Goal: Task Accomplishment & Management: Manage account settings

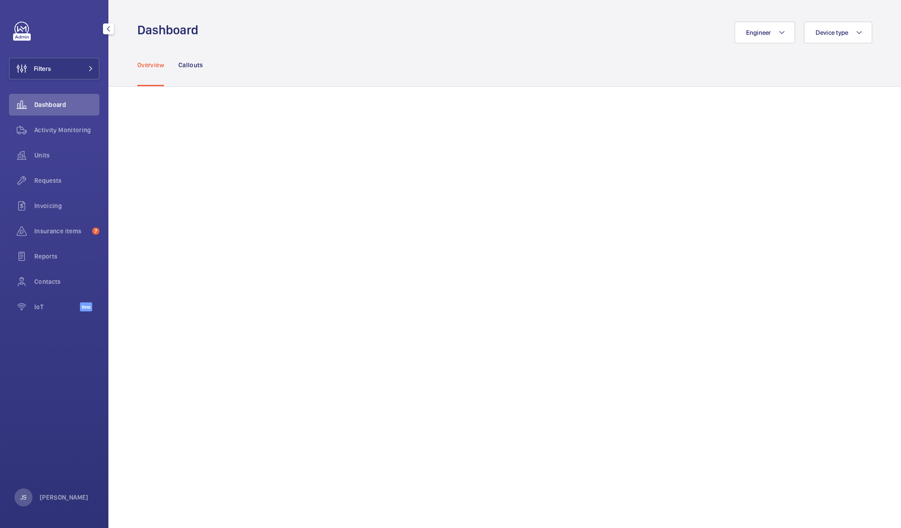
click at [35, 104] on span "Dashboard" at bounding box center [66, 104] width 65 height 9
click at [37, 224] on div "Insurance items 7" at bounding box center [54, 231] width 90 height 22
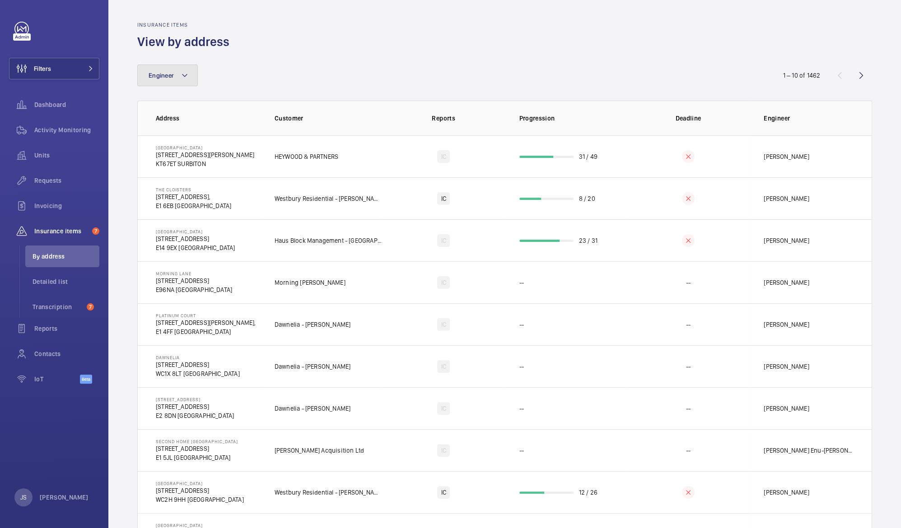
click at [181, 82] on button "Engineer" at bounding box center [167, 76] width 61 height 22
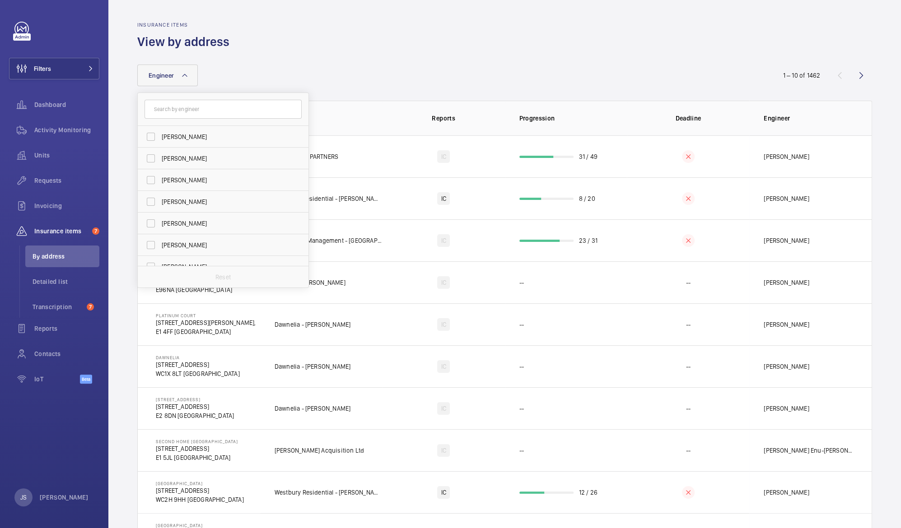
click at [181, 82] on button "Engineer" at bounding box center [167, 76] width 61 height 22
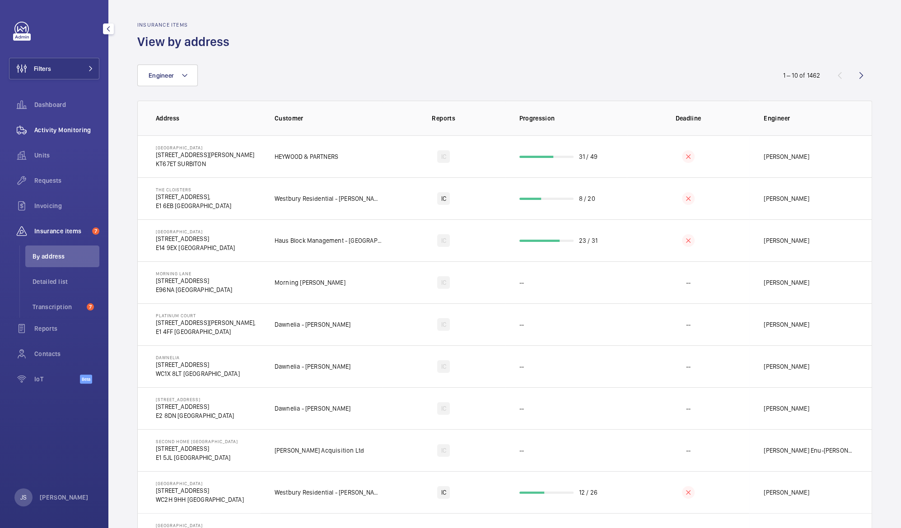
click at [42, 126] on span "Activity Monitoring" at bounding box center [66, 130] width 65 height 9
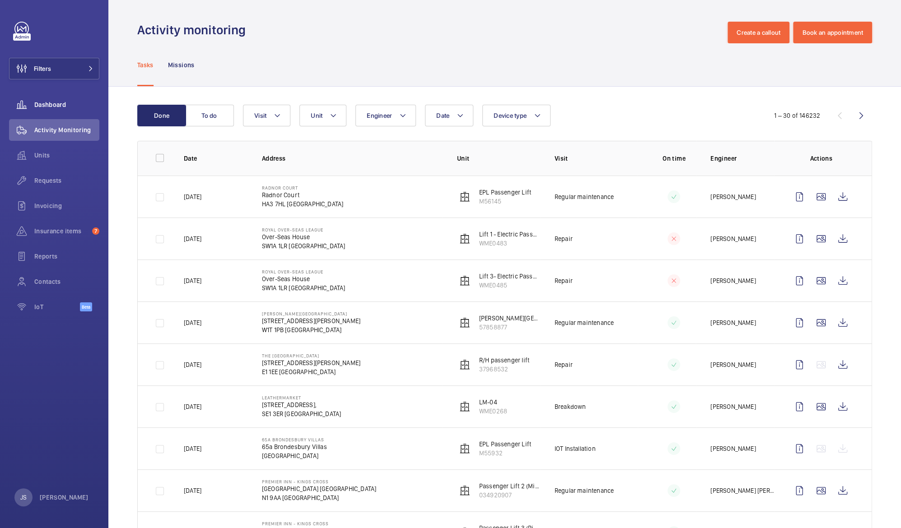
drag, startPoint x: 42, startPoint y: 126, endPoint x: 40, endPoint y: 112, distance: 14.3
click at [40, 112] on div "Dashboard" at bounding box center [54, 105] width 90 height 22
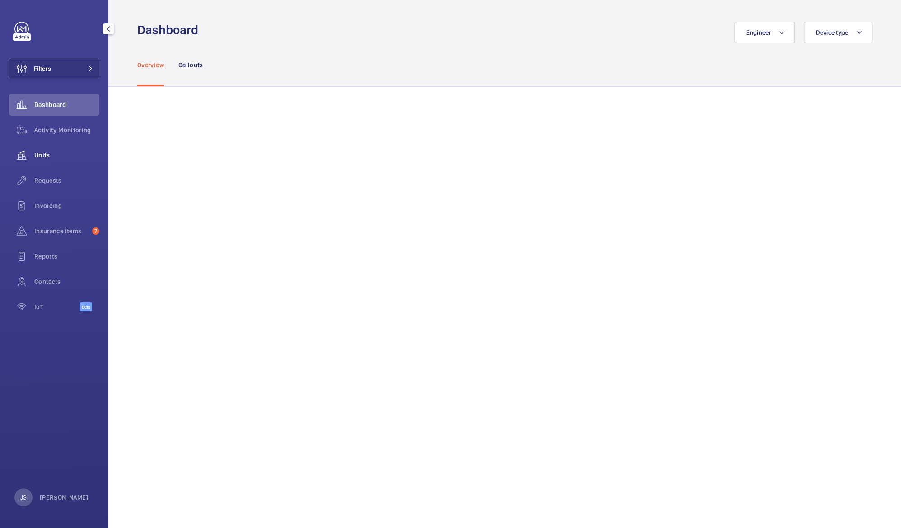
click at [42, 160] on div "Units" at bounding box center [54, 155] width 90 height 22
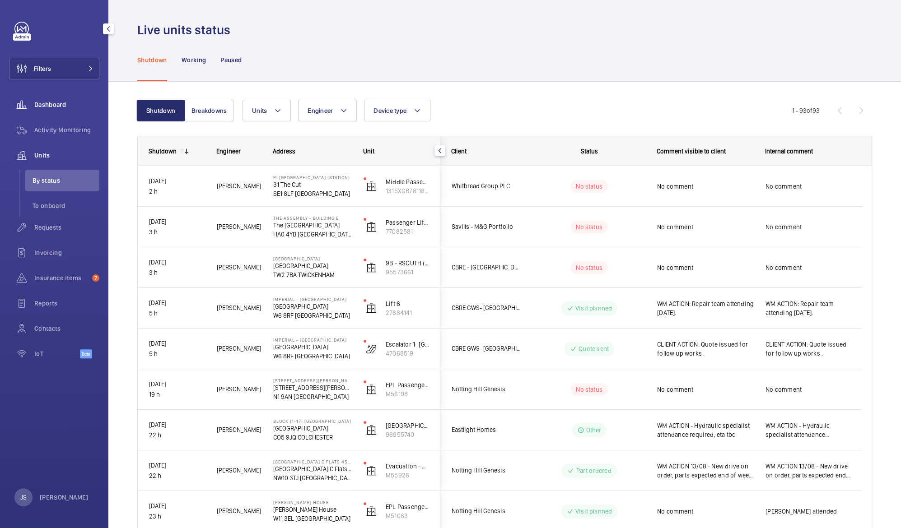
click at [47, 103] on span "Dashboard" at bounding box center [66, 104] width 65 height 9
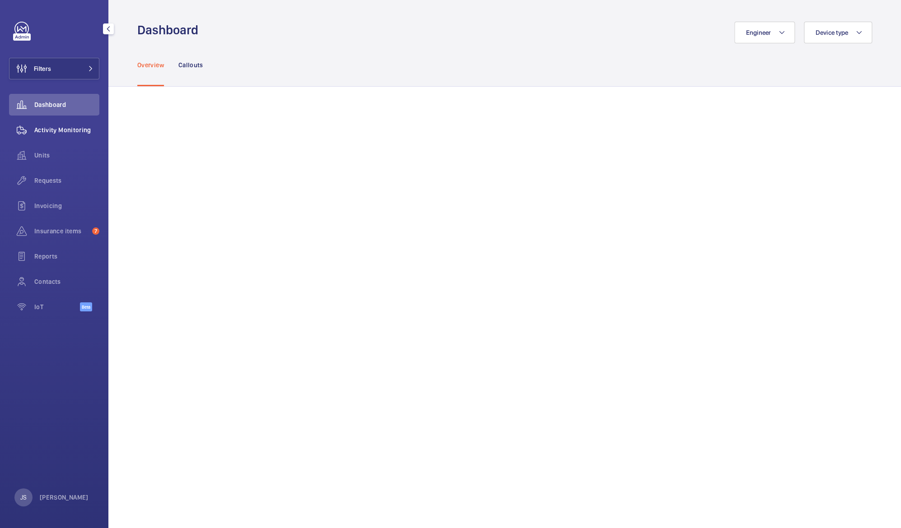
click at [45, 126] on span "Activity Monitoring" at bounding box center [66, 130] width 65 height 9
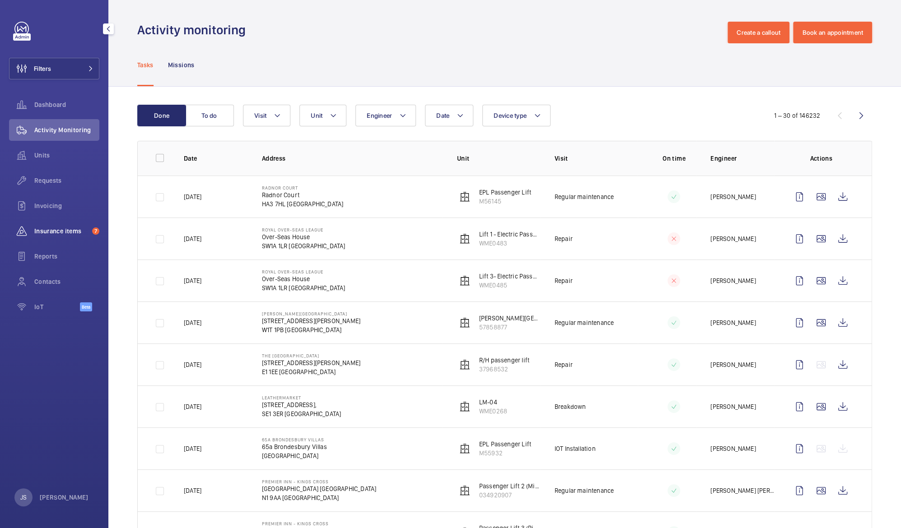
click at [47, 237] on div "Insurance items 7" at bounding box center [54, 231] width 90 height 22
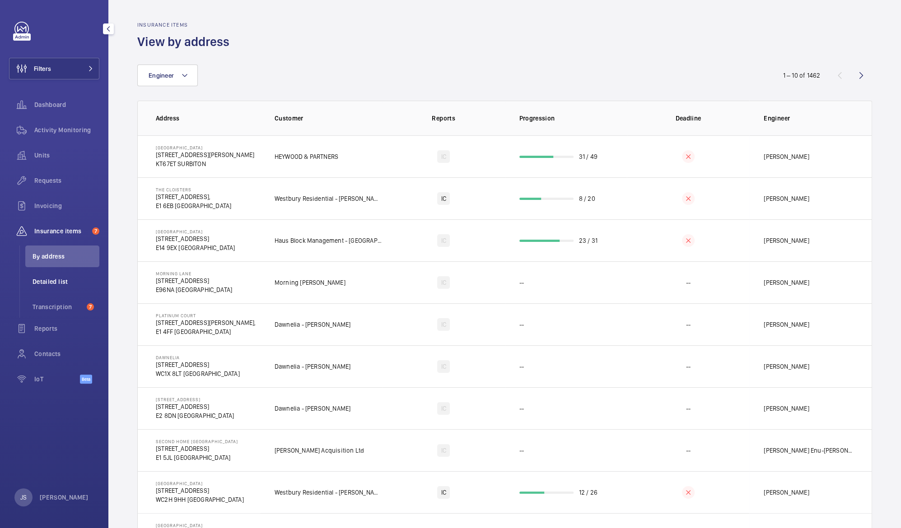
click at [45, 279] on span "Detailed list" at bounding box center [66, 281] width 67 height 9
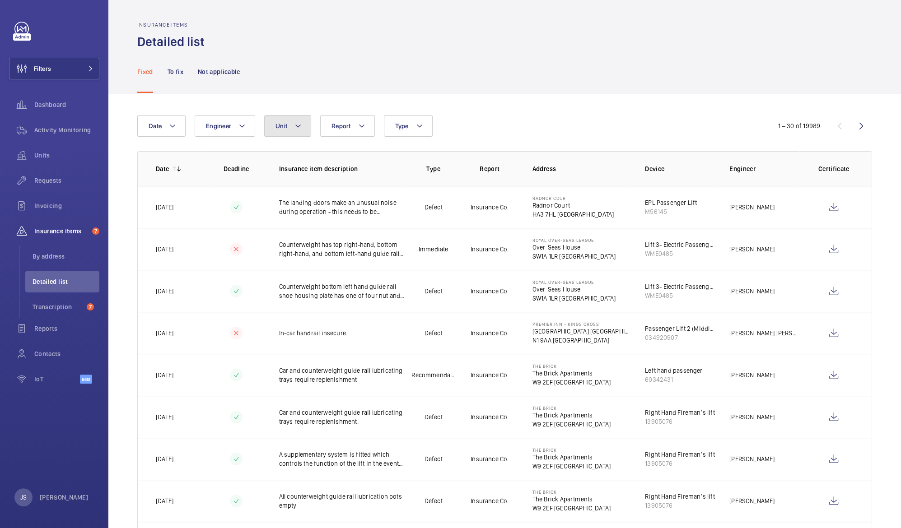
click at [296, 127] on mat-icon at bounding box center [297, 126] width 7 height 11
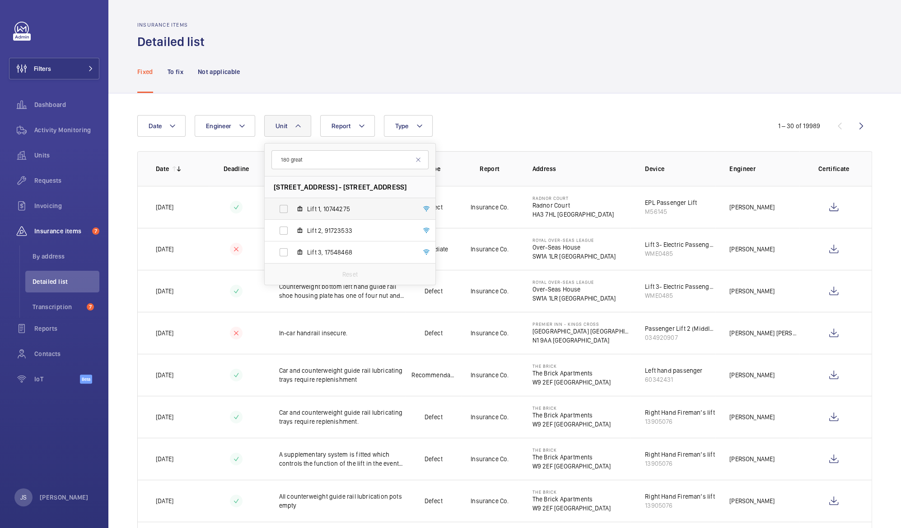
type input "180 great"
click at [284, 213] on label "Lift 1, 10744275" at bounding box center [343, 209] width 156 height 22
click at [284, 213] on input "Lift 1, 10744275" at bounding box center [284, 209] width 18 height 18
checkbox input "true"
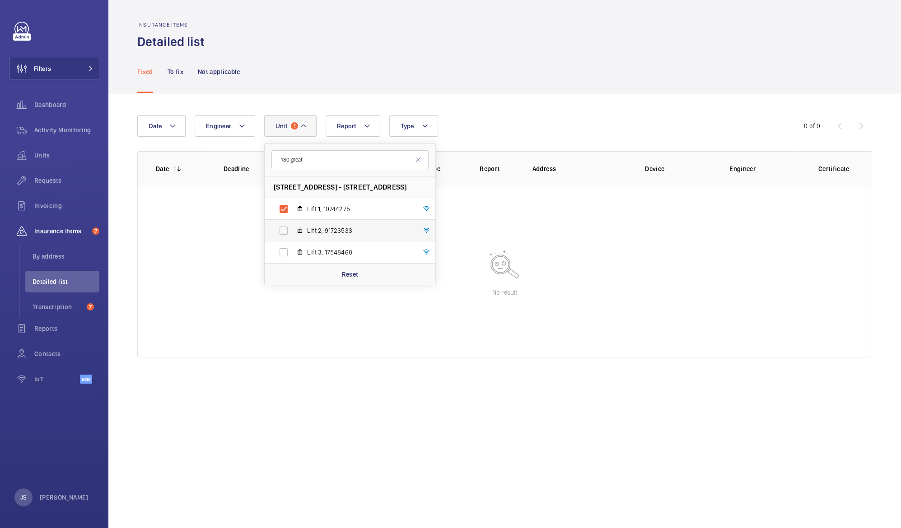
click at [284, 228] on label "Lift 2, 91723533" at bounding box center [343, 231] width 156 height 22
click at [284, 228] on input "Lift 2, 91723533" at bounding box center [284, 231] width 18 height 18
checkbox input "true"
click at [284, 253] on label "Lift 3, 17548468" at bounding box center [343, 253] width 156 height 22
click at [284, 253] on input "Lift 3, 17548468" at bounding box center [284, 252] width 18 height 18
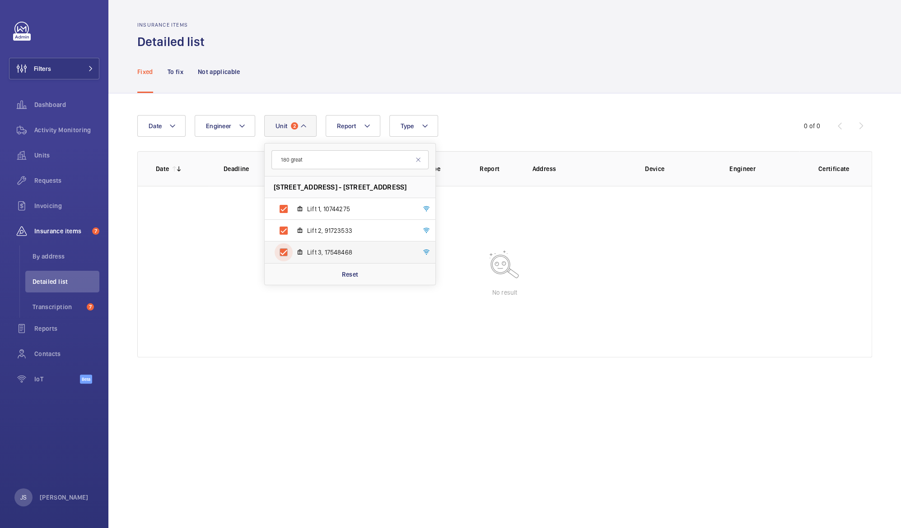
checkbox input "true"
click at [337, 162] on input "180 great" at bounding box center [349, 159] width 157 height 19
click at [353, 280] on div "Reset" at bounding box center [350, 274] width 171 height 22
click at [277, 211] on label "Lift 1, 10744275" at bounding box center [343, 209] width 156 height 22
click at [277, 211] on input "Lift 1, 10744275" at bounding box center [284, 209] width 18 height 18
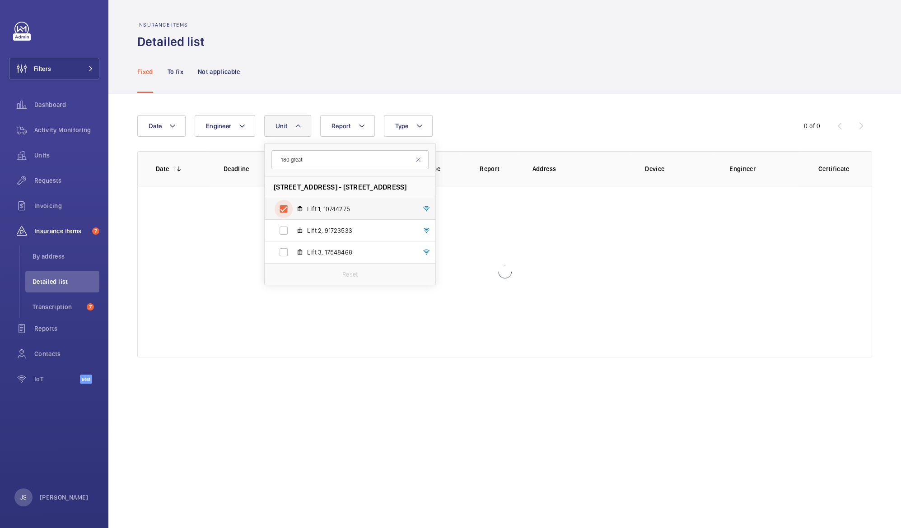
checkbox input "true"
click at [279, 241] on label "Lift 2, 91723533" at bounding box center [343, 231] width 156 height 22
click at [279, 240] on input "Lift 2, 91723533" at bounding box center [284, 231] width 18 height 18
checkbox input "true"
click at [289, 256] on label "Lift 3, 17548468" at bounding box center [343, 253] width 156 height 22
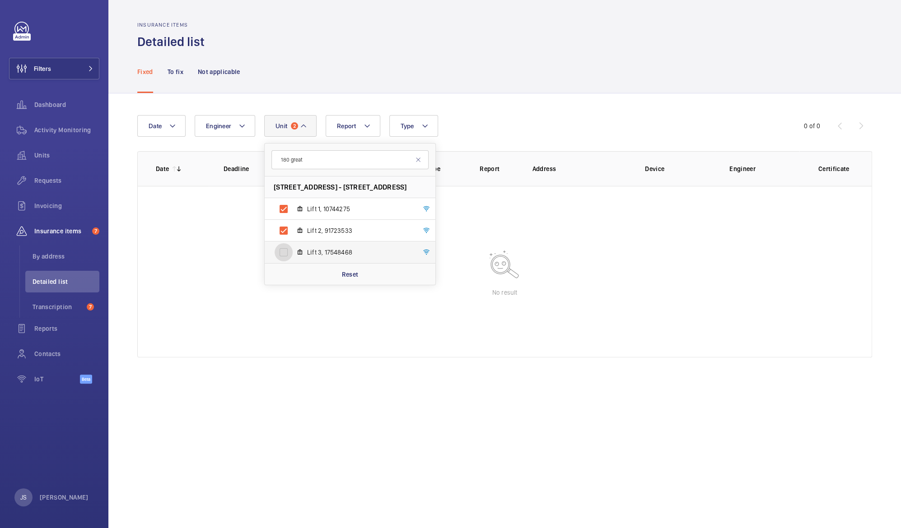
click at [289, 256] on input "Lift 3, 17548468" at bounding box center [284, 252] width 18 height 18
click at [287, 260] on label "Lift 3, 17548468" at bounding box center [343, 253] width 156 height 22
click at [287, 260] on input "Lift 3, 17548468" at bounding box center [284, 252] width 18 height 18
checkbox input "false"
click at [286, 231] on label "Lift 2, 91723533" at bounding box center [343, 231] width 156 height 22
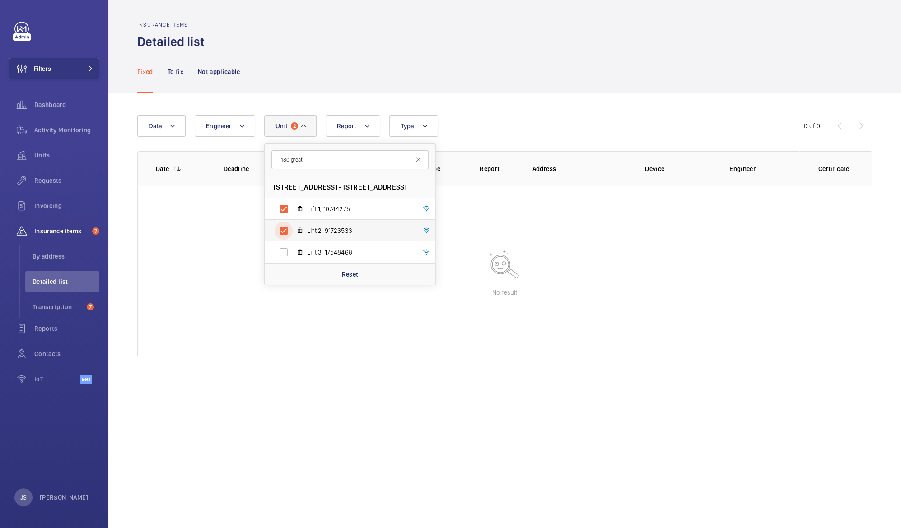
click at [286, 231] on input "Lift 2, 91723533" at bounding box center [284, 231] width 18 height 18
checkbox input "false"
click at [281, 209] on label "Lift 1, 10744275" at bounding box center [343, 209] width 156 height 22
click at [281, 209] on input "Lift 1, 10744275" at bounding box center [284, 209] width 18 height 18
click at [285, 208] on label "Lift 1, 10744275" at bounding box center [343, 209] width 156 height 22
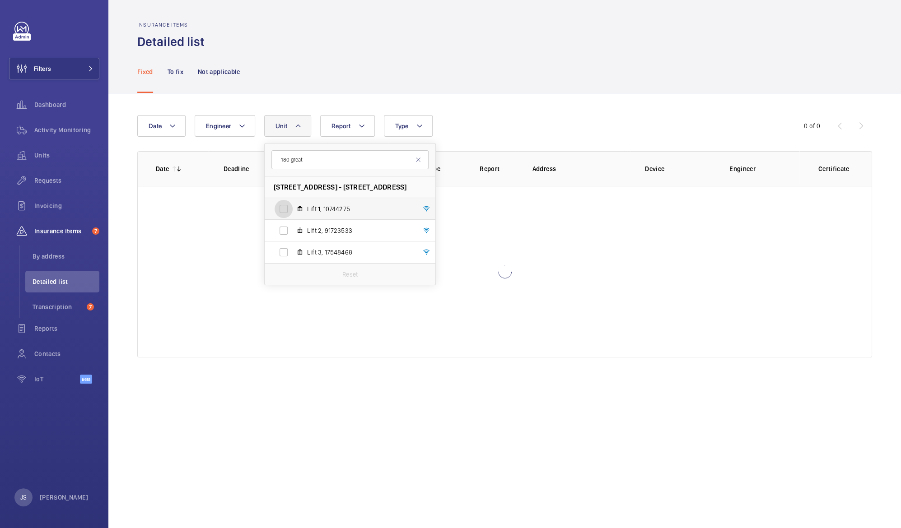
click at [285, 208] on input "Lift 1, 10744275" at bounding box center [284, 209] width 18 height 18
checkbox input "true"
click at [284, 231] on label "Lift 2, 91723533" at bounding box center [343, 231] width 156 height 22
click at [284, 231] on input "Lift 2, 91723533" at bounding box center [284, 231] width 18 height 18
checkbox input "true"
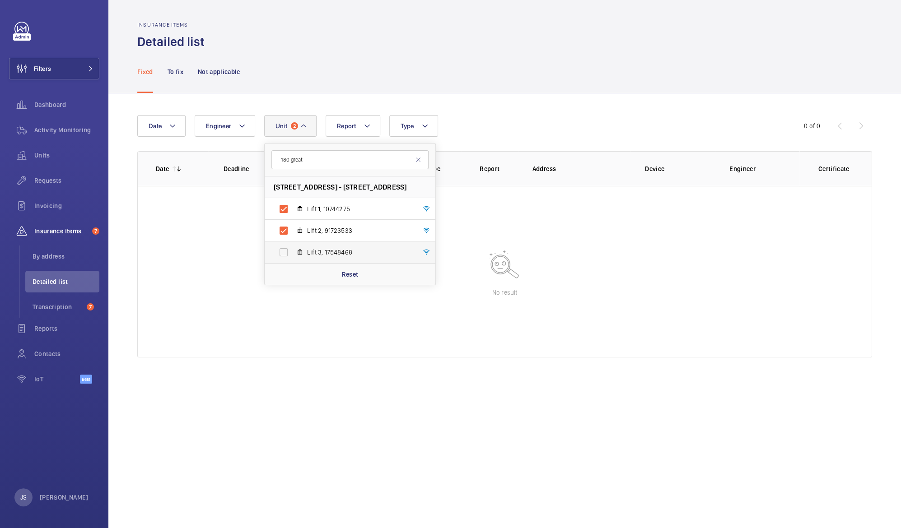
click at [284, 252] on label "Lift 3, 17548468" at bounding box center [343, 253] width 156 height 22
click at [284, 252] on input "Lift 3, 17548468" at bounding box center [284, 252] width 18 height 18
click at [280, 253] on label "Lift 3, 17548468" at bounding box center [343, 253] width 156 height 22
click at [280, 253] on input "Lift 3, 17548468" at bounding box center [284, 252] width 18 height 18
checkbox input "false"
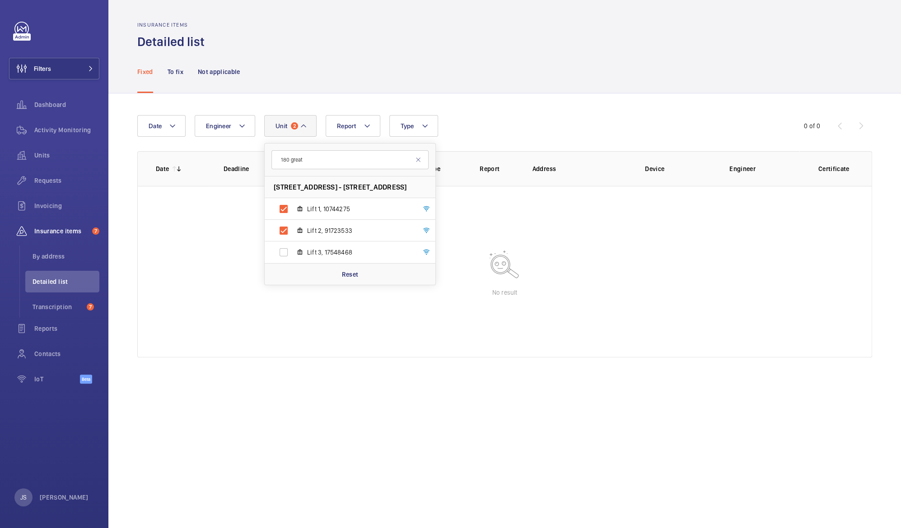
click at [192, 213] on wm-front-table-empty-state "No result" at bounding box center [505, 272] width 734 height 172
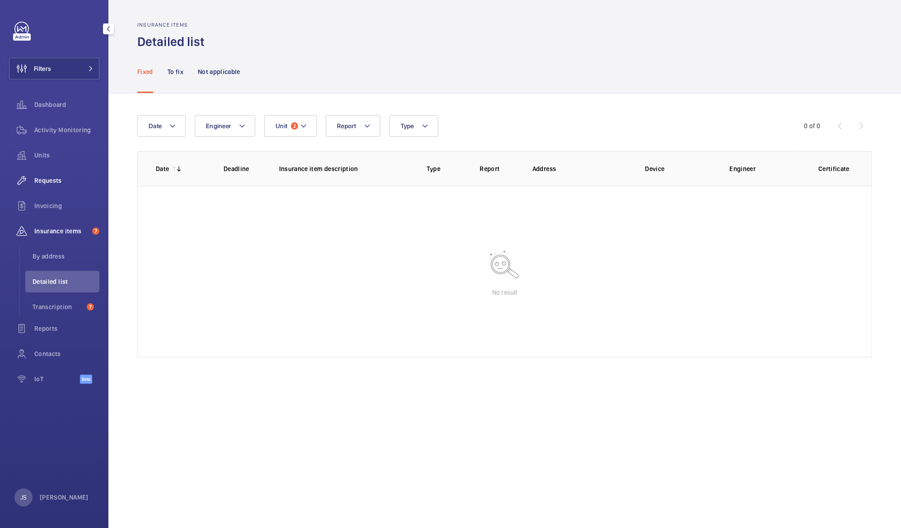
click at [47, 178] on span "Requests" at bounding box center [66, 180] width 65 height 9
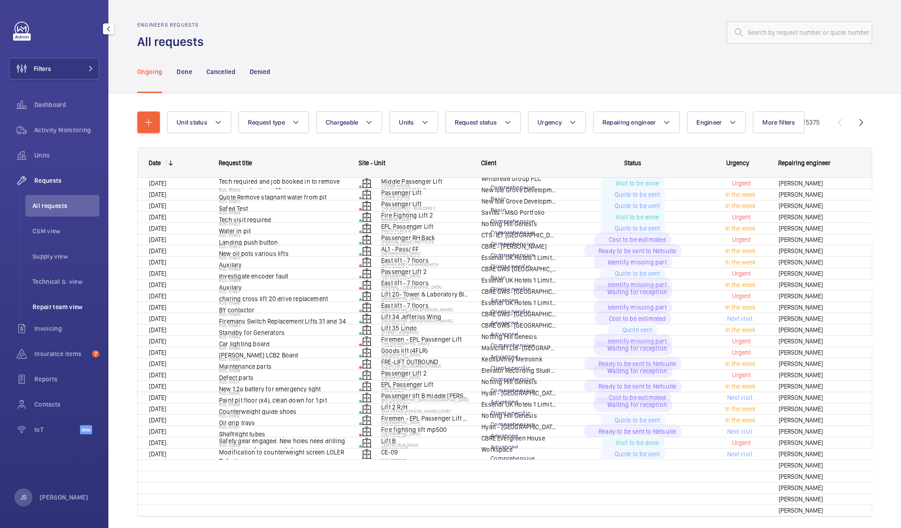
click at [61, 305] on span "Repair team view" at bounding box center [66, 307] width 67 height 9
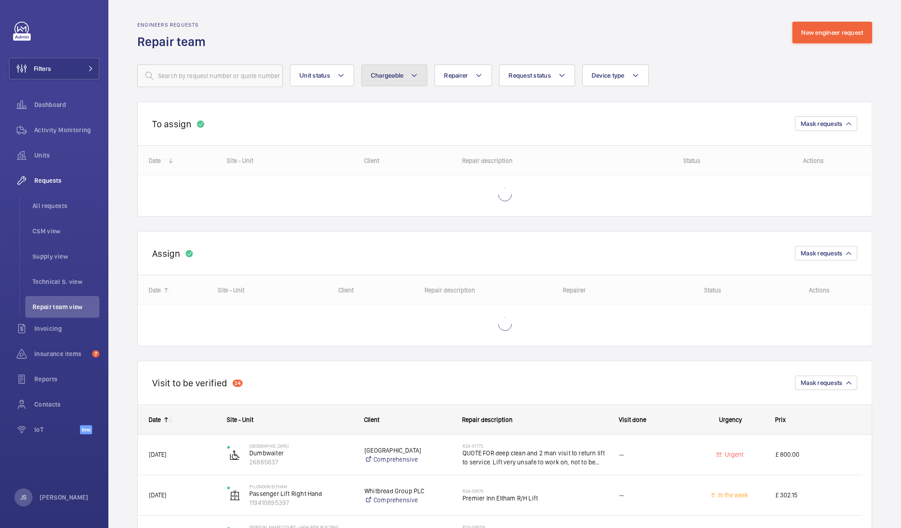
click at [416, 73] on mat-icon at bounding box center [413, 75] width 7 height 11
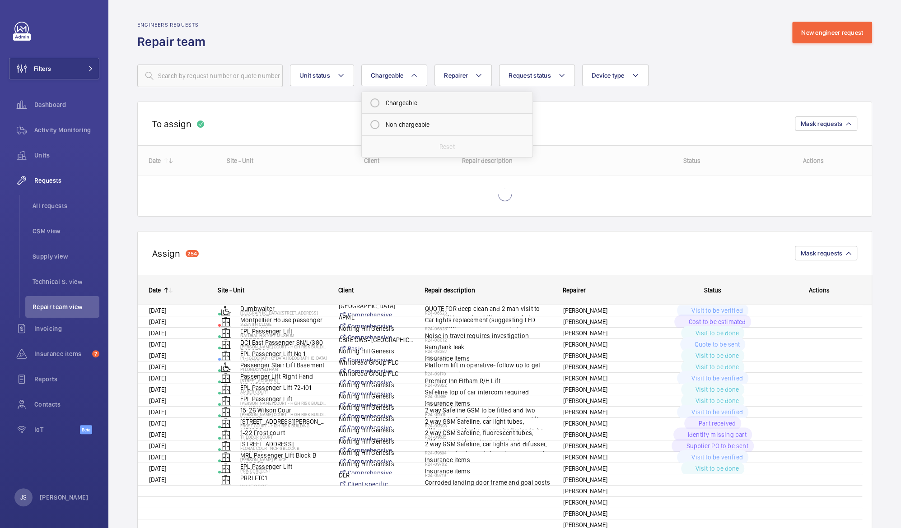
click at [402, 108] on mat-radio-button "Chargeable" at bounding box center [447, 103] width 163 height 18
radio input "true"
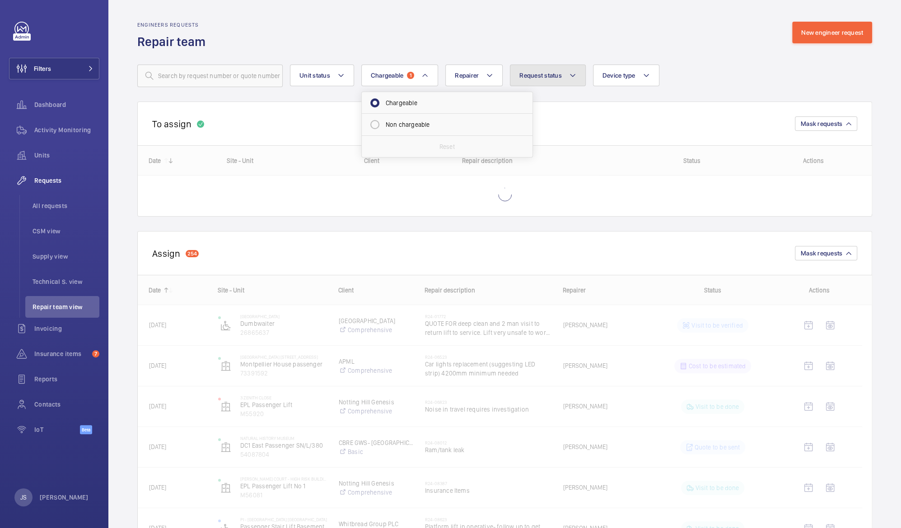
click at [543, 72] on span "Request status" at bounding box center [540, 75] width 42 height 7
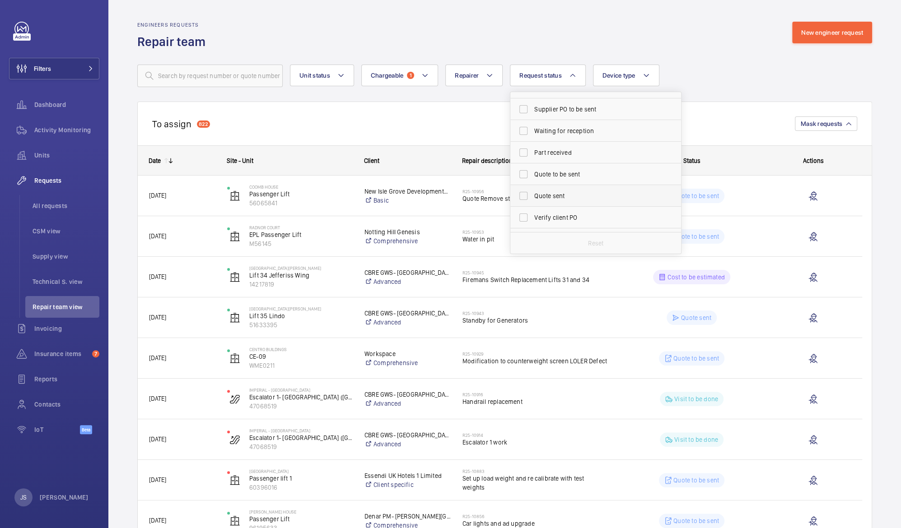
scroll to position [81, 0]
click at [547, 178] on label "Quote to be sent" at bounding box center [588, 174] width 157 height 22
click at [532, 178] on input "Quote to be sent" at bounding box center [523, 174] width 18 height 18
checkbox input "true"
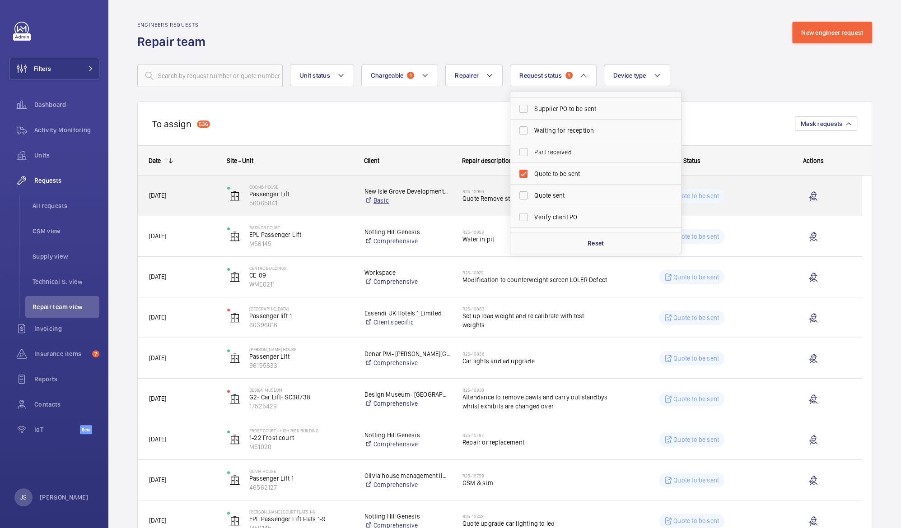
click at [372, 201] on link "Basic" at bounding box center [407, 200] width 86 height 9
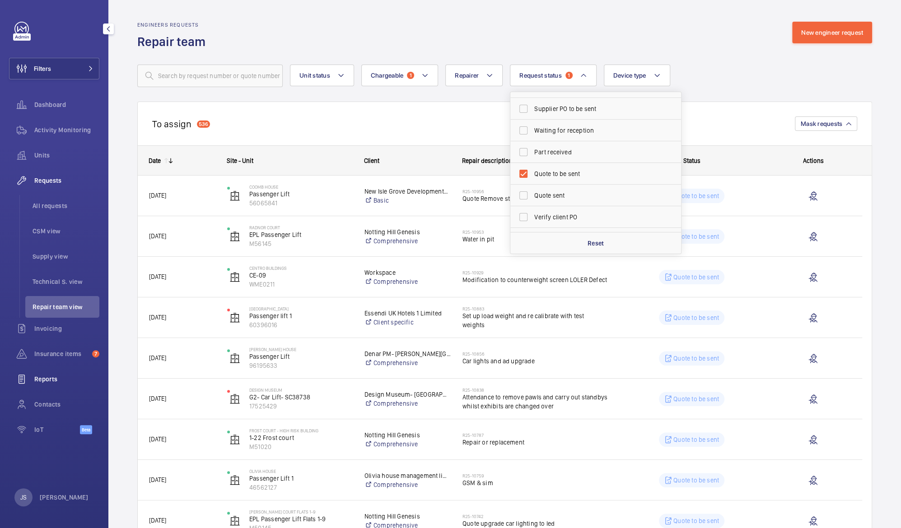
click at [63, 382] on span "Reports" at bounding box center [66, 379] width 65 height 9
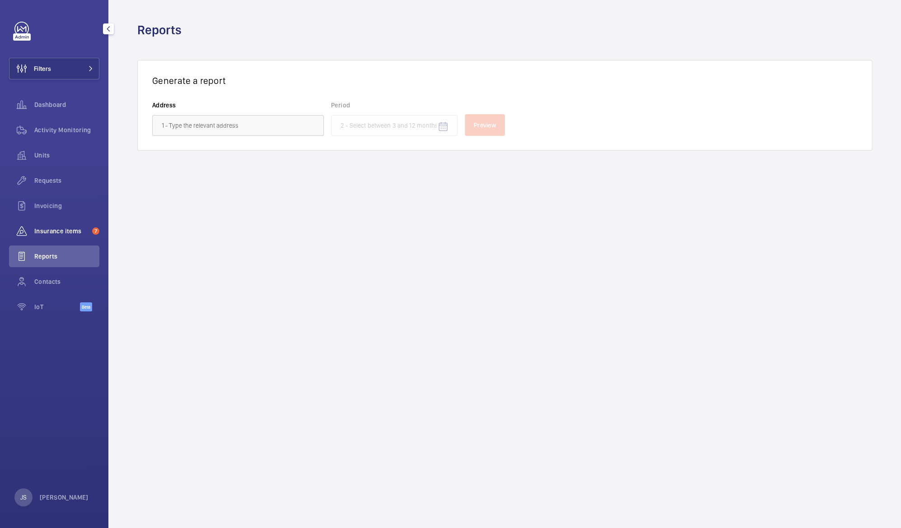
click at [79, 231] on span "Insurance items" at bounding box center [61, 231] width 54 height 9
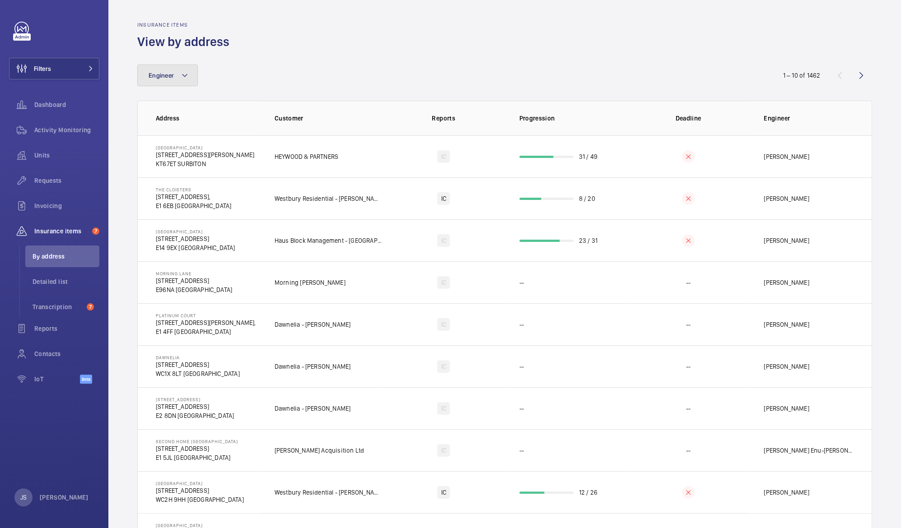
click at [184, 80] on mat-icon at bounding box center [184, 75] width 7 height 11
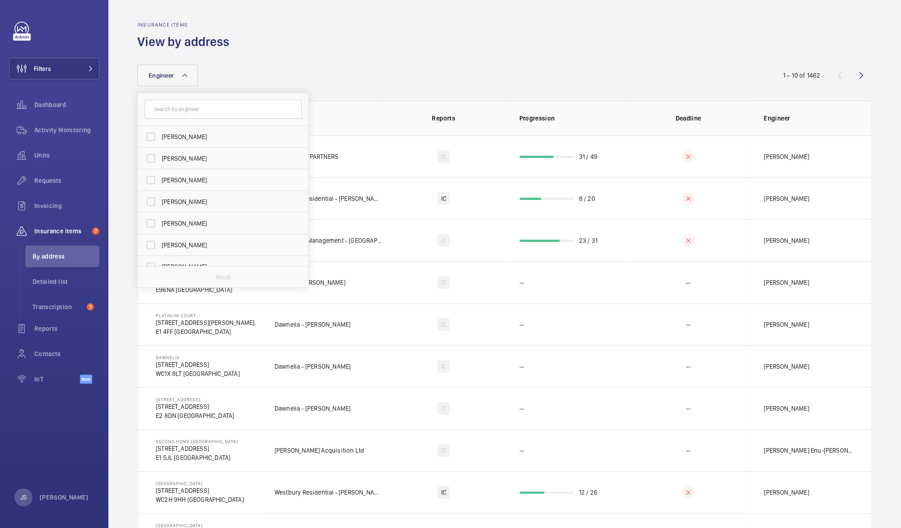
click at [184, 80] on mat-icon at bounding box center [184, 75] width 7 height 11
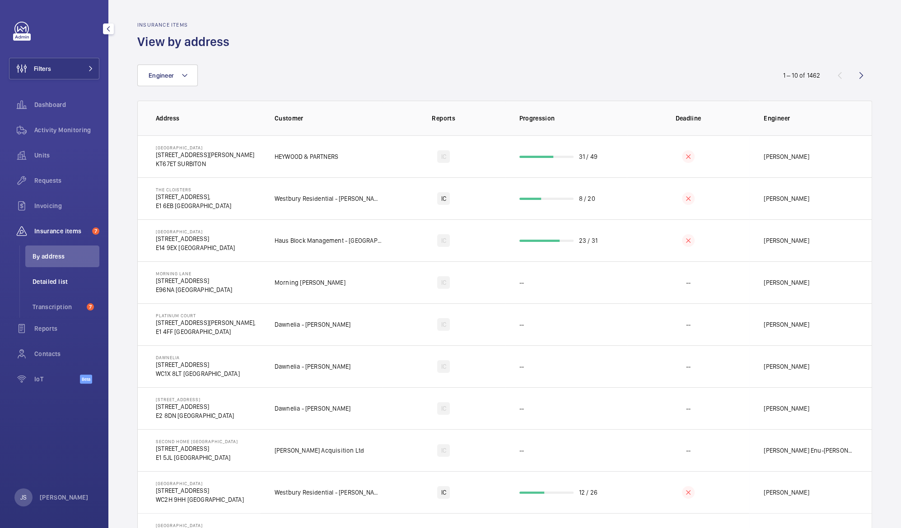
click at [65, 280] on span "Detailed list" at bounding box center [66, 281] width 67 height 9
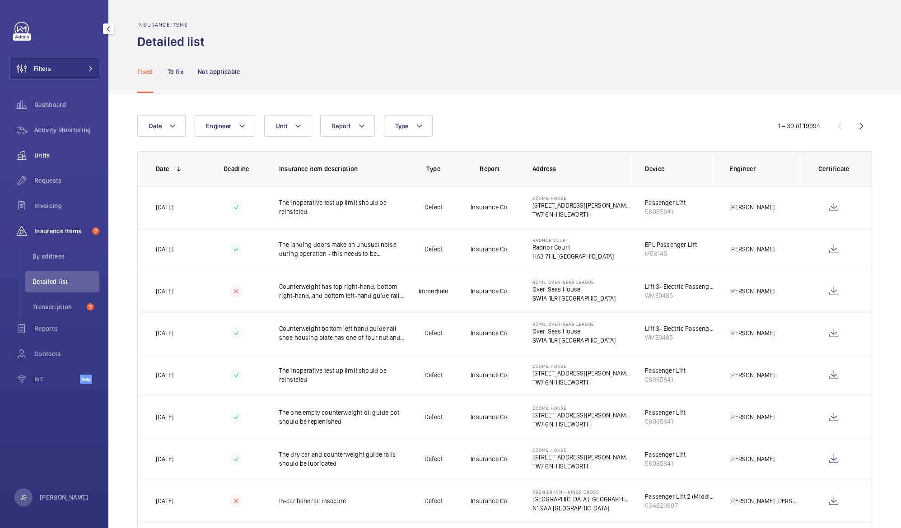
click at [47, 160] on div "Units" at bounding box center [54, 155] width 90 height 22
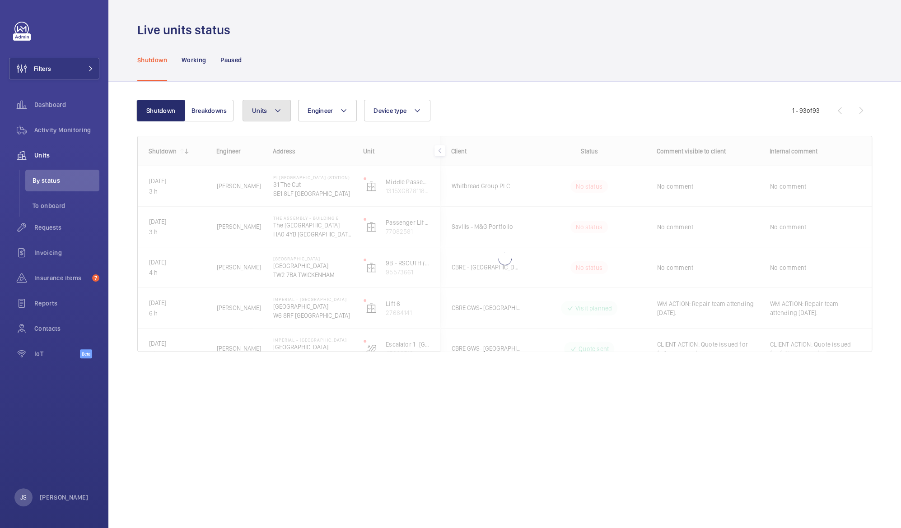
click at [261, 113] on span "Units" at bounding box center [259, 110] width 15 height 7
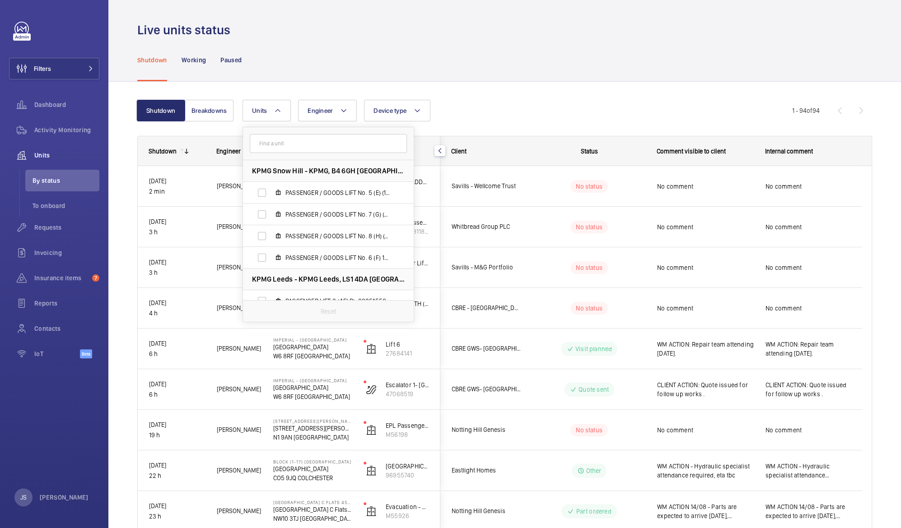
click at [275, 149] on input "text" at bounding box center [328, 143] width 157 height 19
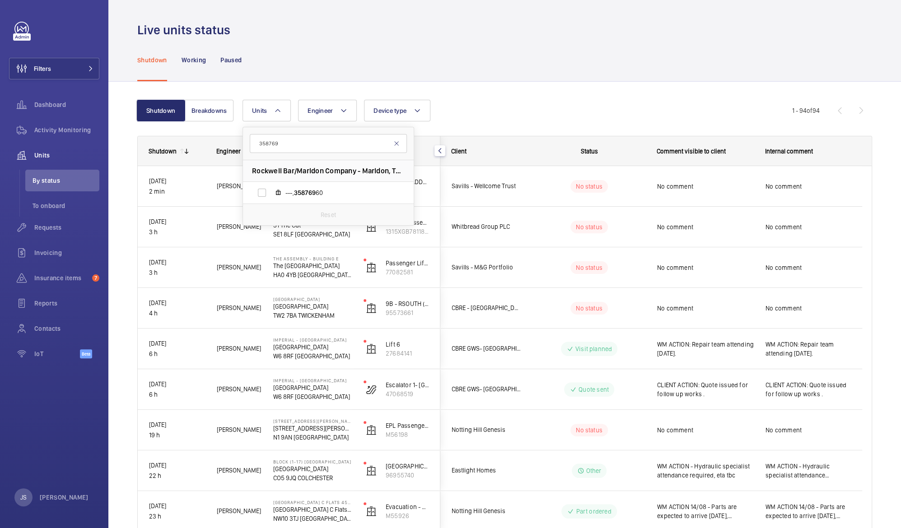
type input "358769"
click at [395, 146] on mat-icon at bounding box center [396, 143] width 7 height 7
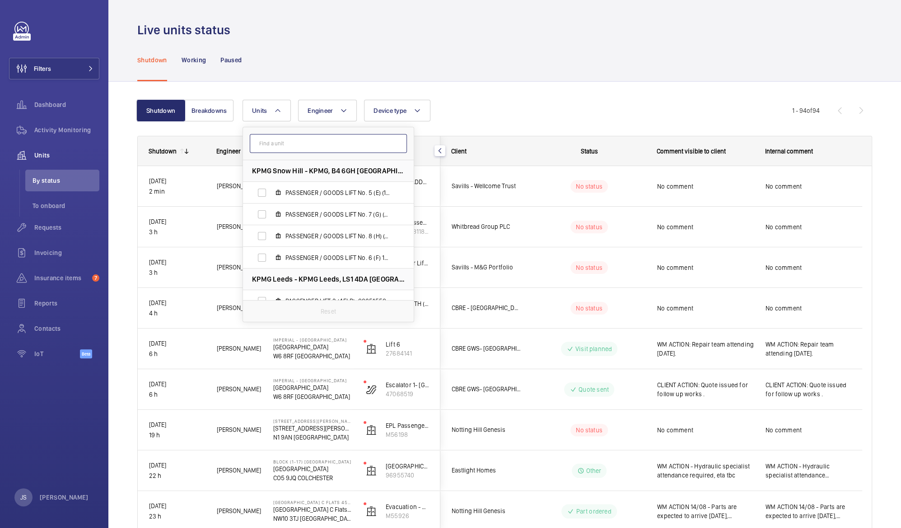
click at [373, 146] on input "text" at bounding box center [328, 143] width 157 height 19
type input "core 4"
click at [296, 277] on span "Passenger Lift C ( Core 4 ) 7FL, 69538806" at bounding box center [337, 279] width 105 height 9
click at [271, 277] on input "Passenger Lift C ( Core 4 ) 7FL, 69538806" at bounding box center [262, 279] width 18 height 18
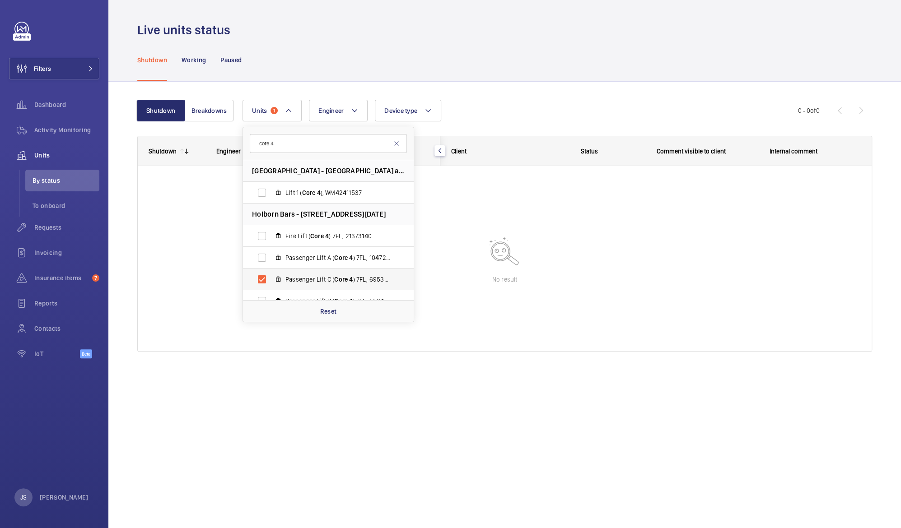
click at [331, 278] on span "Passenger Lift C ( Core 4 ) 7FL, 69538806" at bounding box center [337, 279] width 105 height 9
click at [271, 278] on input "Passenger Lift C ( Core 4 ) 7FL, 69538806" at bounding box center [262, 279] width 18 height 18
click at [331, 278] on span "Passenger Lift C ( Core 4 ) 7FL, 69538806" at bounding box center [337, 279] width 105 height 9
click at [271, 278] on input "Passenger Lift C ( Core 4 ) 7FL, 69538806" at bounding box center [262, 279] width 18 height 18
checkbox input "true"
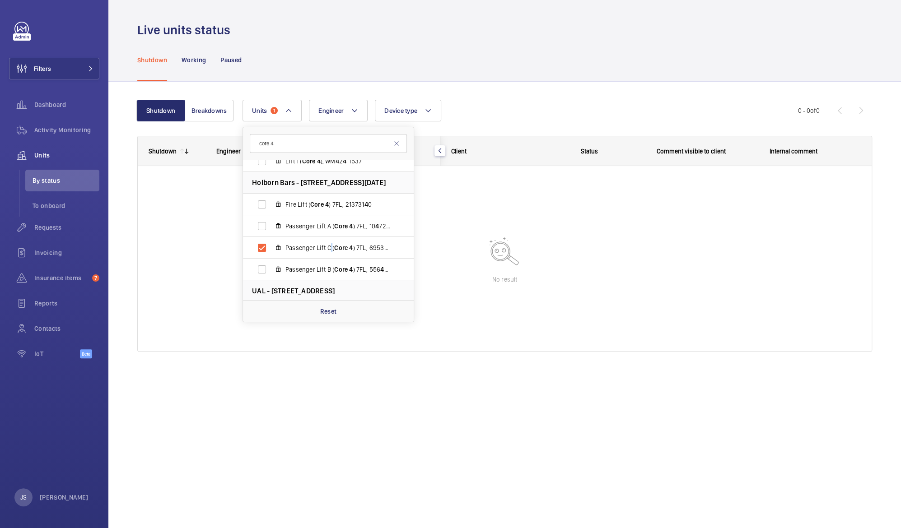
scroll to position [28, 0]
click at [51, 157] on span "Units" at bounding box center [66, 155] width 65 height 9
click at [397, 143] on mat-icon at bounding box center [396, 143] width 7 height 7
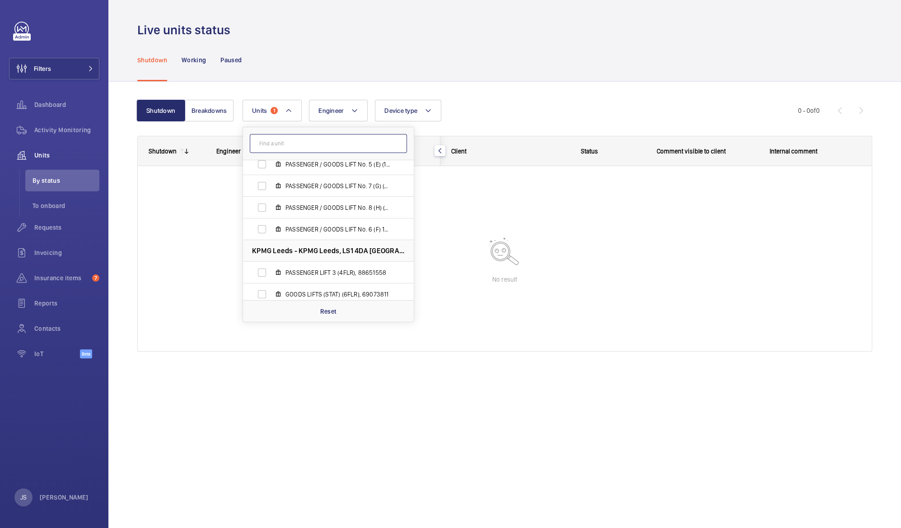
click at [375, 143] on input "text" at bounding box center [328, 143] width 157 height 19
paste input "55640342"
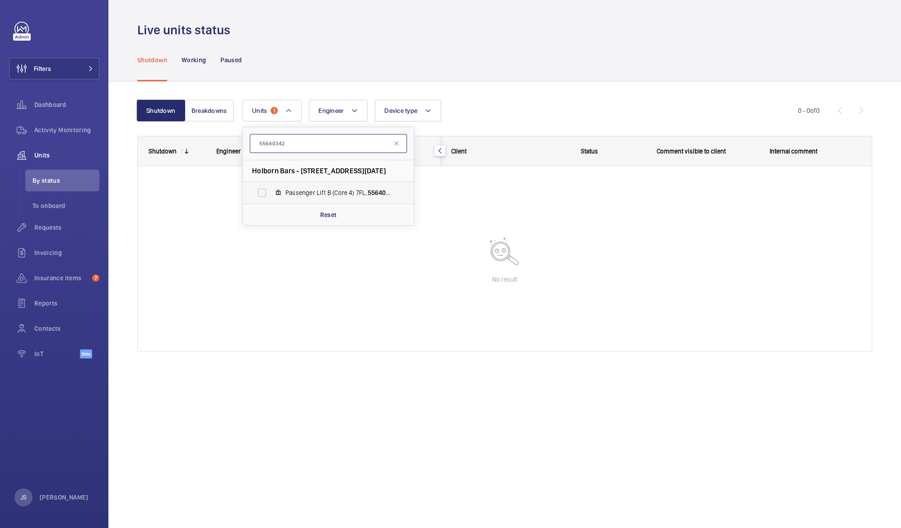
type input "55640342"
click at [312, 193] on span "Passenger Lift B (Core 4) 7FL, 55640342" at bounding box center [337, 192] width 105 height 9
click at [271, 193] on input "Passenger Lift B (Core 4) 7FL, 55640342" at bounding box center [262, 193] width 18 height 18
checkbox input "true"
click at [48, 107] on span "Dashboard" at bounding box center [66, 104] width 65 height 9
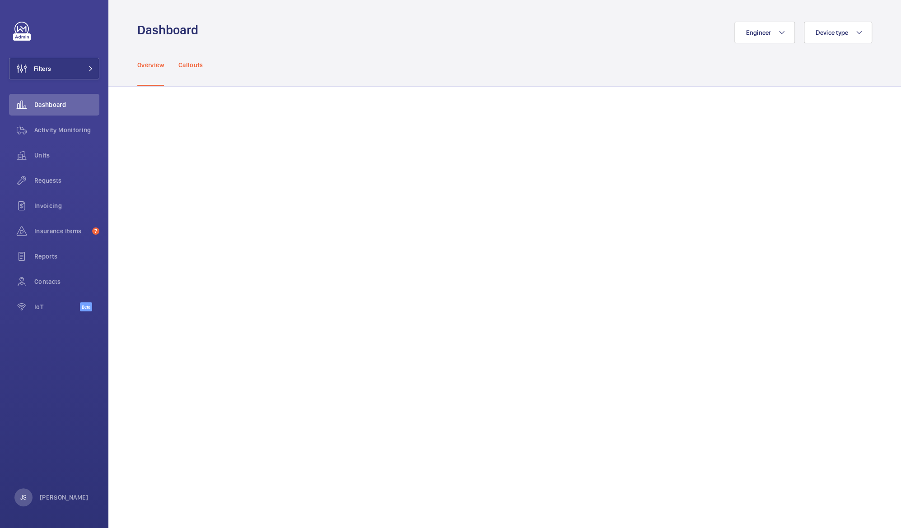
click at [187, 70] on div "Callouts" at bounding box center [190, 64] width 25 height 43
click at [858, 30] on mat-icon at bounding box center [858, 32] width 7 height 11
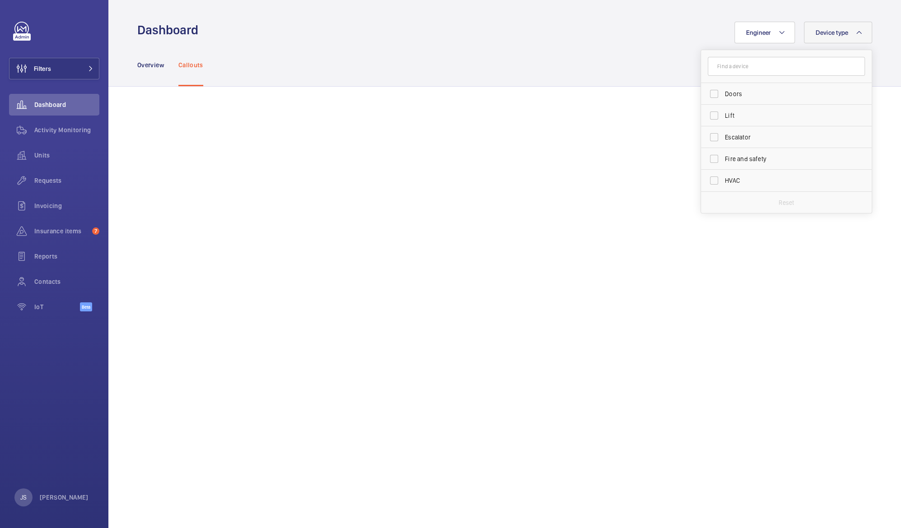
click at [637, 25] on div "Engineer Device type Doors Lift Escalator Fire and safety HVAC Reset" at bounding box center [538, 33] width 668 height 22
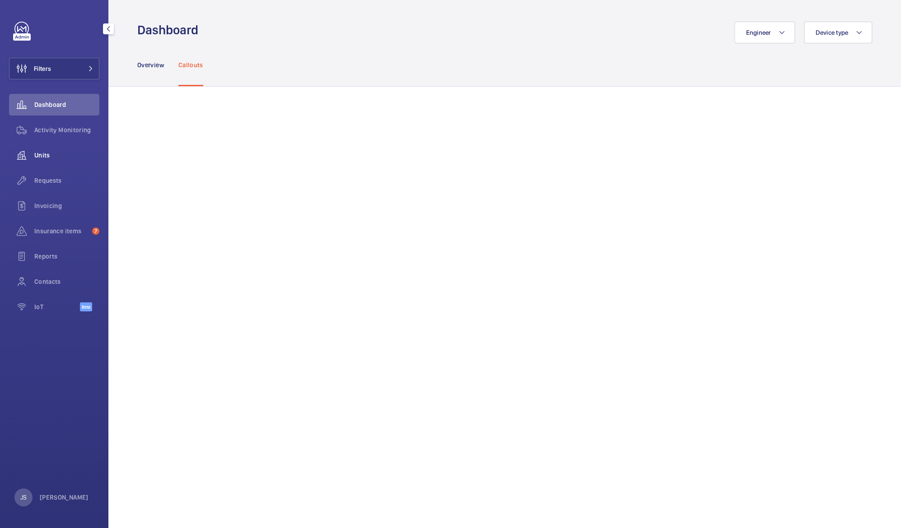
click at [62, 154] on span "Units" at bounding box center [66, 155] width 65 height 9
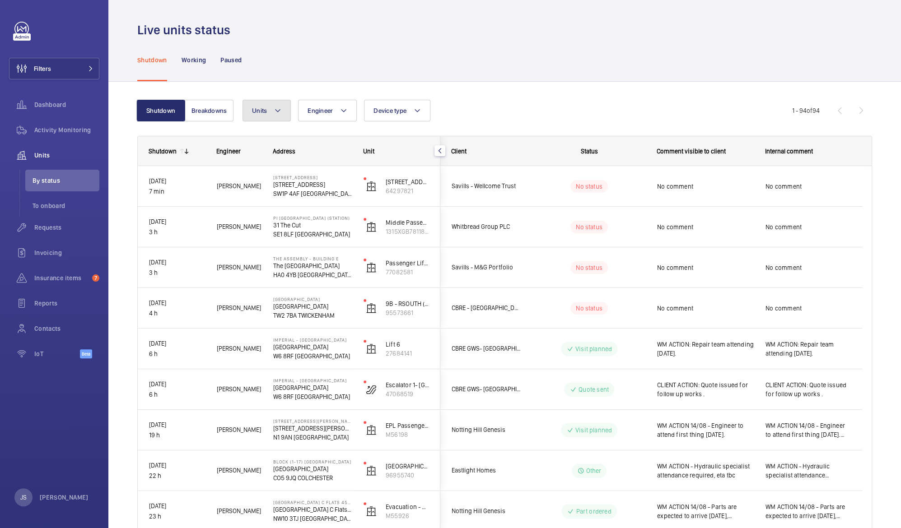
click at [276, 115] on mat-icon at bounding box center [277, 110] width 7 height 11
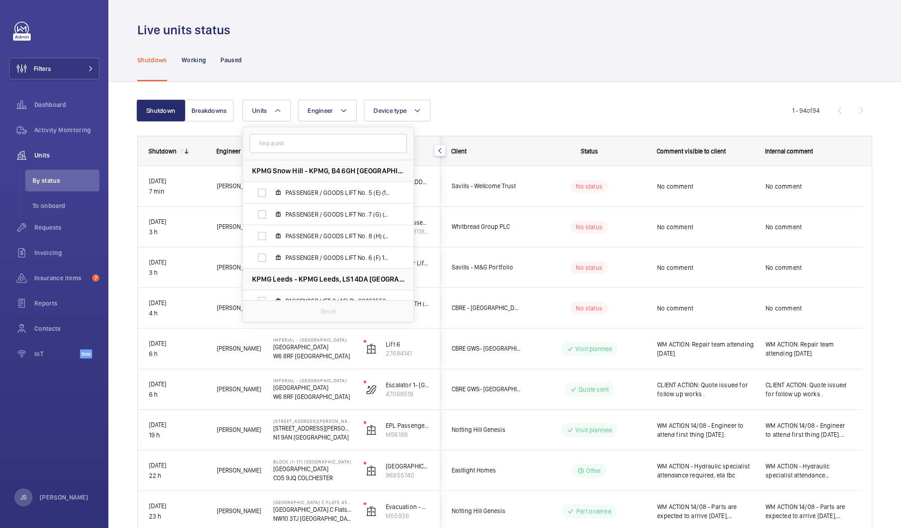
click at [276, 140] on input "text" at bounding box center [328, 143] width 157 height 19
type input "holborn bar"
click at [283, 173] on span "Holborn Bars - [STREET_ADDRESS][DATE]" at bounding box center [319, 170] width 134 height 9
click at [289, 190] on span "Fire Lift (Core 4) 7FL, 21373140" at bounding box center [337, 192] width 105 height 9
click at [271, 190] on input "Fire Lift (Core 4) 7FL, 21373140" at bounding box center [262, 193] width 18 height 18
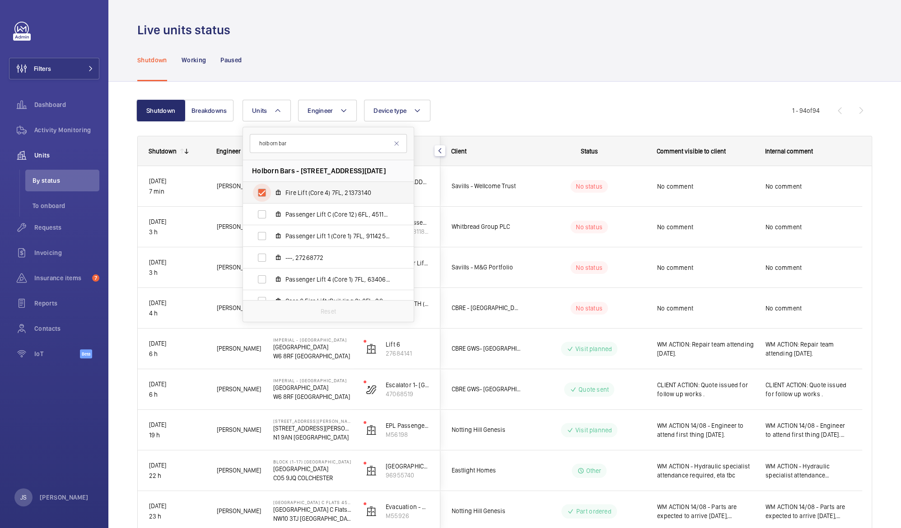
checkbox input "true"
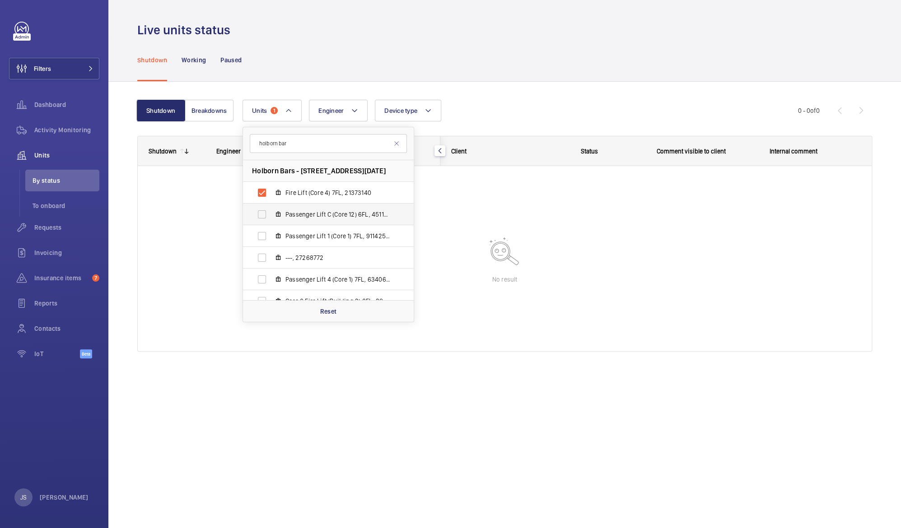
click at [284, 209] on label "Passenger Lift C (Core 12) 6FL, 45119387" at bounding box center [321, 215] width 156 height 22
click at [271, 209] on input "Passenger Lift C (Core 12) 6FL, 45119387" at bounding box center [262, 214] width 18 height 18
checkbox input "true"
click at [286, 236] on span "Passenger Lift 1 (Core 1) 7FL, 91142501" at bounding box center [337, 236] width 105 height 9
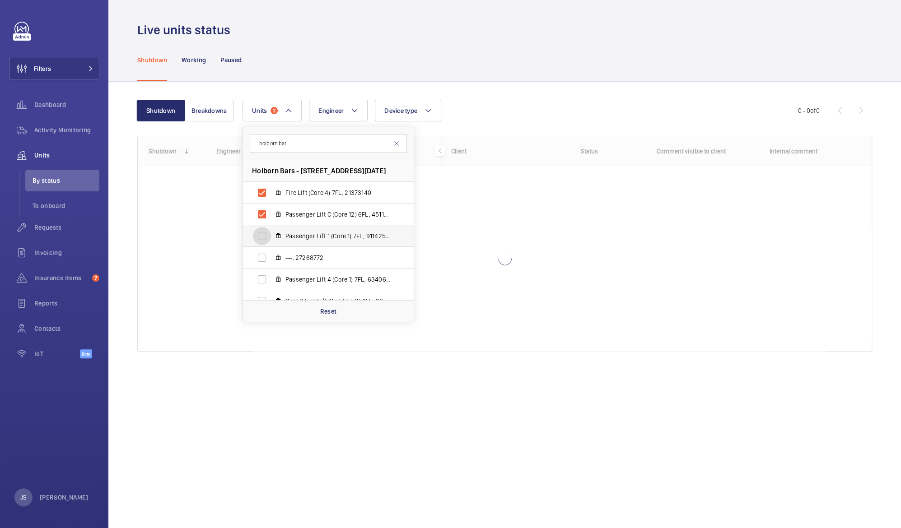
click at [271, 236] on input "Passenger Lift 1 (Core 1) 7FL, 91142501" at bounding box center [262, 236] width 18 height 18
checkbox input "true"
click at [288, 254] on span "---, 27268772" at bounding box center [337, 257] width 105 height 9
click at [271, 254] on input "---, 27268772" at bounding box center [262, 258] width 18 height 18
checkbox input "true"
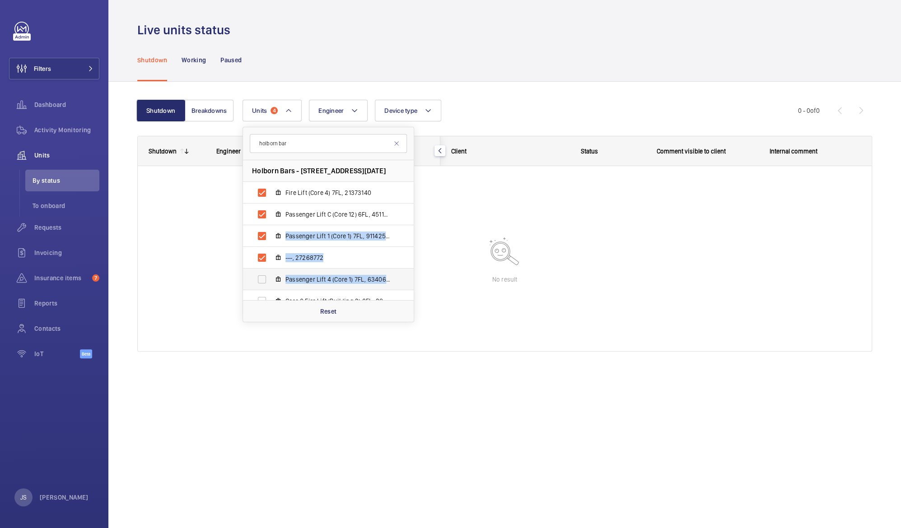
drag, startPoint x: 411, startPoint y: 219, endPoint x: 410, endPoint y: 284, distance: 64.6
click at [410, 284] on ul "Holborn Bars - 138-142 Holborn Bars, EC1N [DATE] LONDON Fire Lift (Core 4) 7FL,…" at bounding box center [328, 279] width 171 height 238
click at [410, 284] on li "Passenger Lift 4 (Core 1) 7FL, 63406774" at bounding box center [328, 280] width 171 height 22
click at [390, 286] on label "Passenger Lift 4 (Core 1) 7FL, 63406774" at bounding box center [321, 280] width 156 height 22
click at [271, 286] on input "Passenger Lift 4 (Core 1) 7FL, 63406774" at bounding box center [262, 279] width 18 height 18
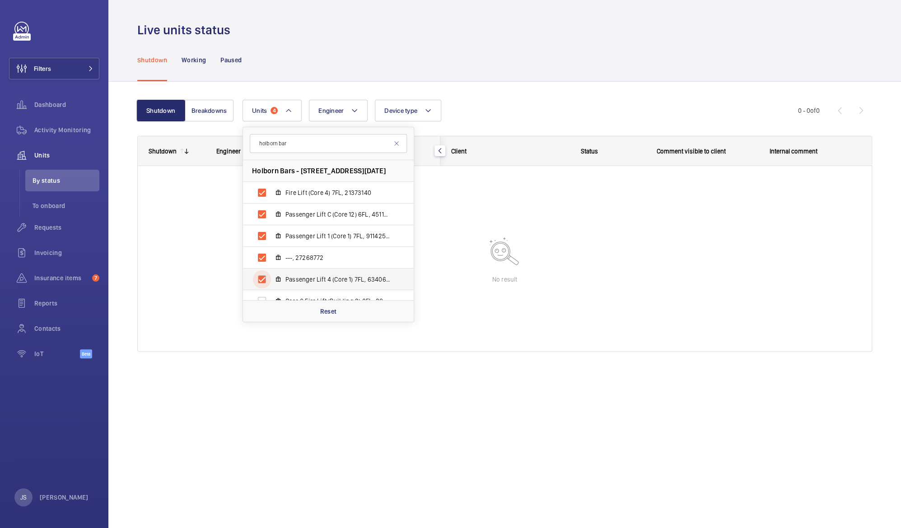
checkbox input "true"
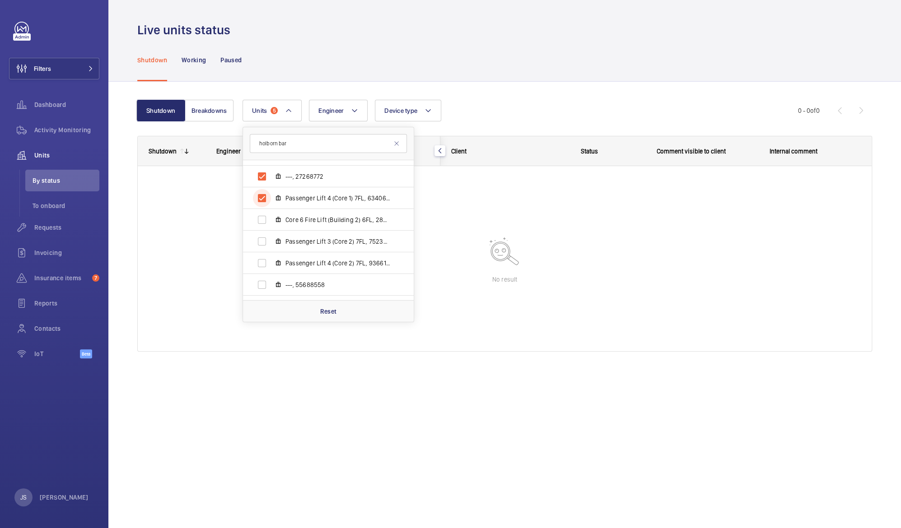
scroll to position [98, 0]
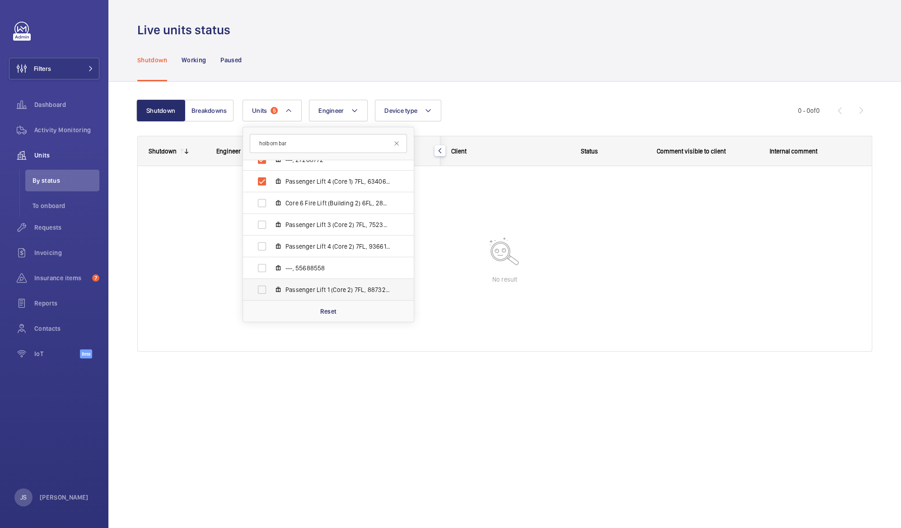
click at [263, 289] on label "Passenger Lift 1 (Core 2) 7FL, 88732418" at bounding box center [321, 290] width 156 height 22
click at [263, 289] on input "Passenger Lift 1 (Core 2) 7FL, 88732418" at bounding box center [262, 290] width 18 height 18
checkbox input "true"
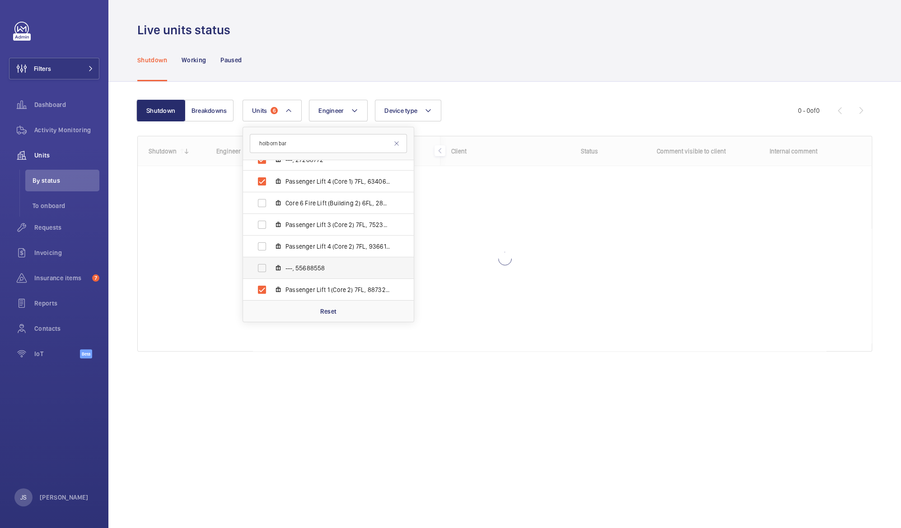
click at [263, 268] on label "---, 55688558" at bounding box center [321, 268] width 156 height 22
click at [263, 268] on input "---, 55688558" at bounding box center [262, 268] width 18 height 18
checkbox input "true"
click at [261, 247] on label "Passenger Lift 4 (Core 2) 7FL, 93661199" at bounding box center [321, 247] width 156 height 22
click at [261, 247] on input "Passenger Lift 4 (Core 2) 7FL, 93661199" at bounding box center [262, 247] width 18 height 18
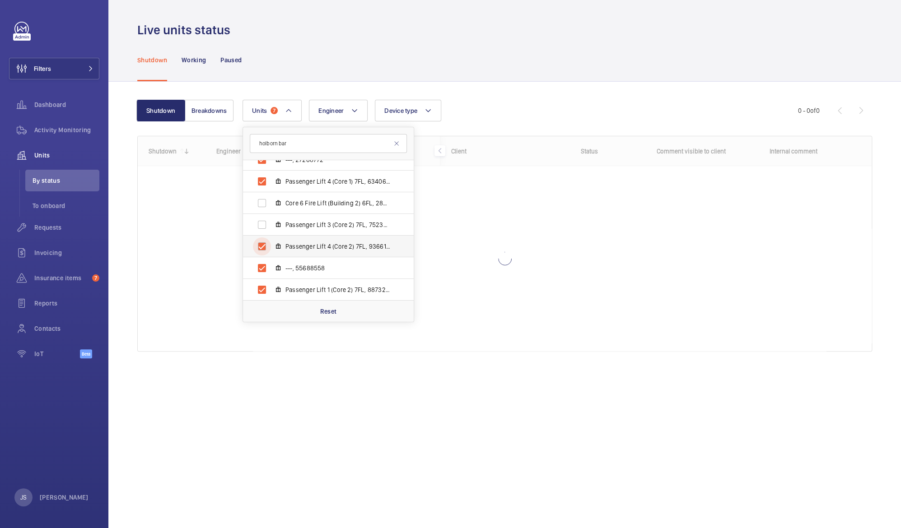
checkbox input "true"
click at [263, 227] on label "Passenger Lift 3 (Core 2) 7FL, 75234927" at bounding box center [321, 225] width 156 height 22
click at [263, 227] on input "Passenger Lift 3 (Core 2) 7FL, 75234927" at bounding box center [262, 225] width 18 height 18
checkbox input "true"
click at [262, 205] on label "Core 6 Fire Lift (Building 2) 6FL, 28020182" at bounding box center [321, 203] width 156 height 22
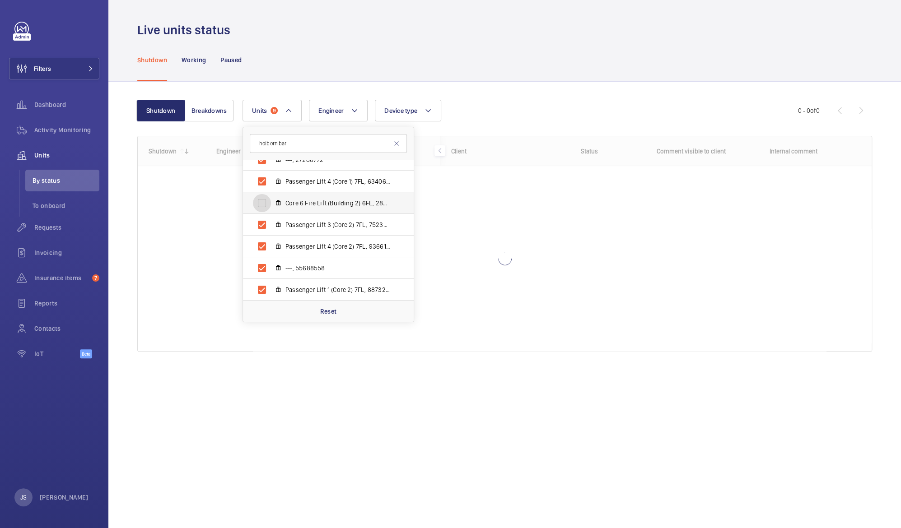
click at [262, 205] on input "Core 6 Fire Lift (Building 2) 6FL, 28020182" at bounding box center [262, 203] width 18 height 18
checkbox input "true"
click at [204, 224] on div at bounding box center [505, 258] width 734 height 185
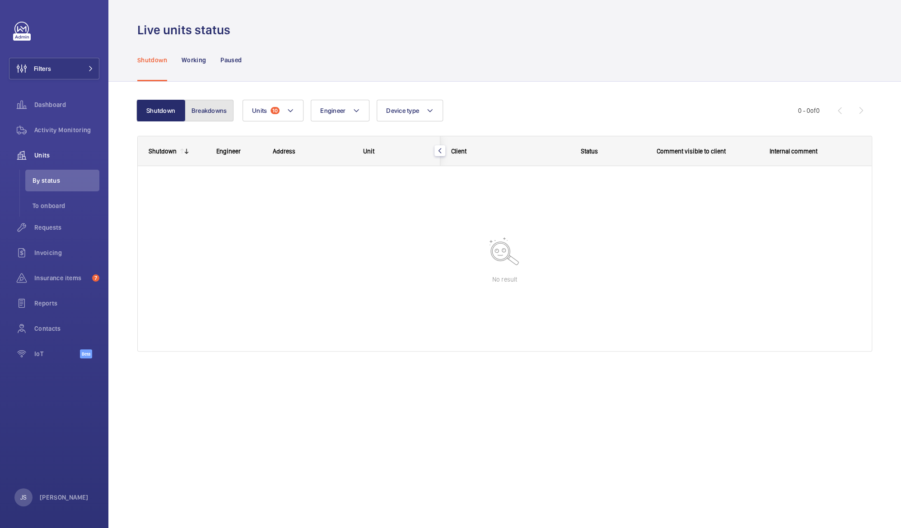
click at [209, 113] on button "Breakdowns" at bounding box center [209, 111] width 49 height 22
click at [192, 58] on p "Working" at bounding box center [194, 60] width 24 height 9
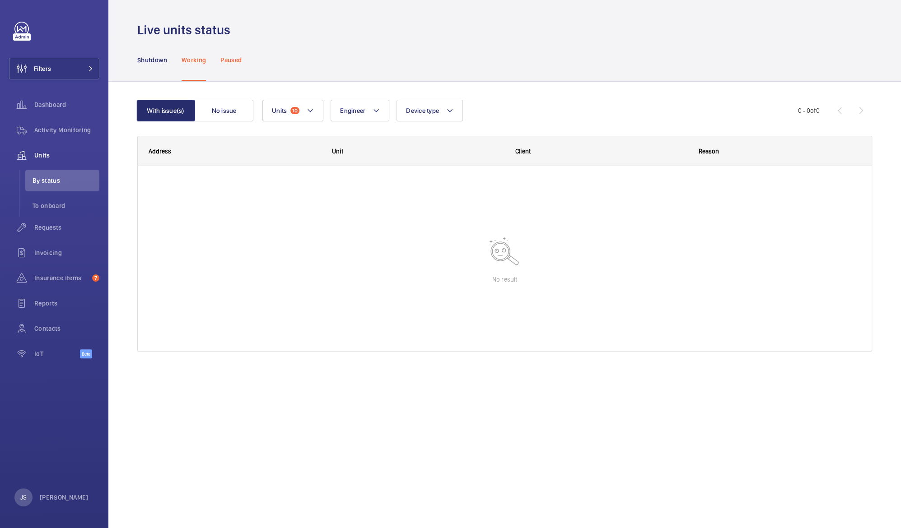
click at [236, 69] on div "Paused" at bounding box center [230, 59] width 21 height 43
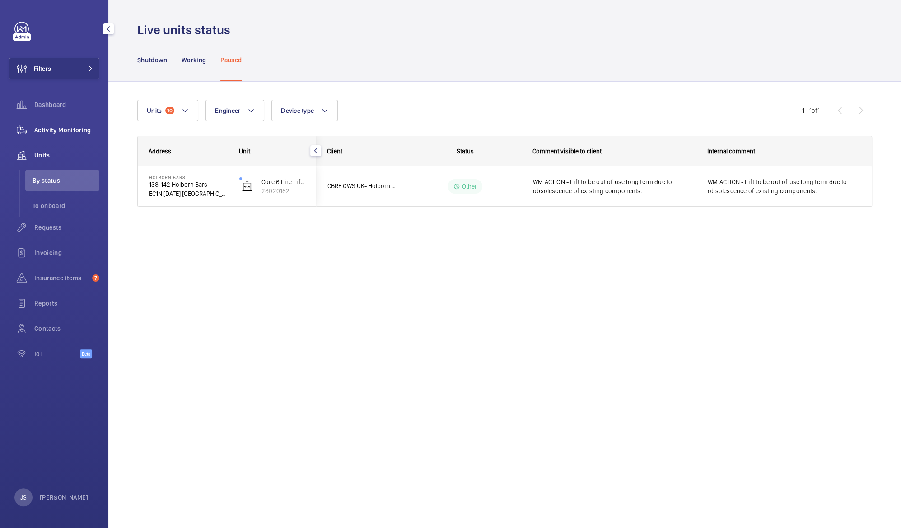
click at [57, 134] on span "Activity Monitoring" at bounding box center [66, 130] width 65 height 9
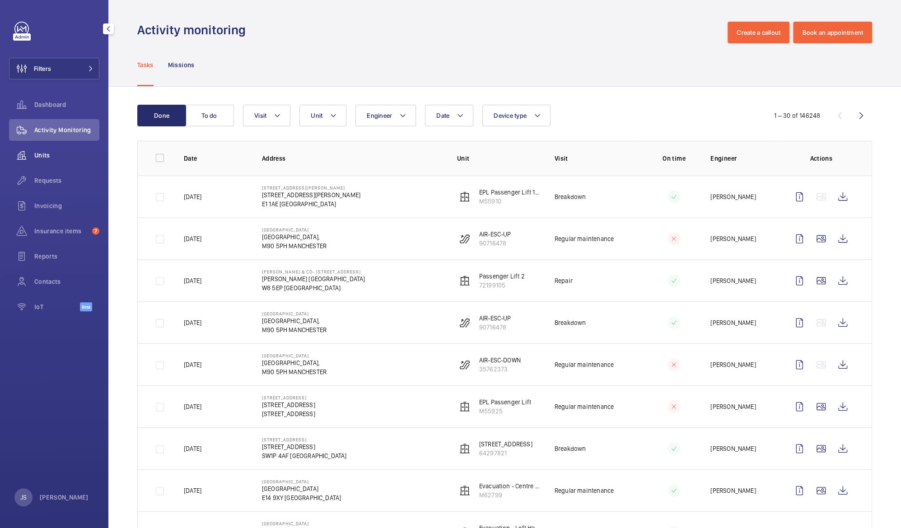
click at [51, 156] on span "Units" at bounding box center [66, 155] width 65 height 9
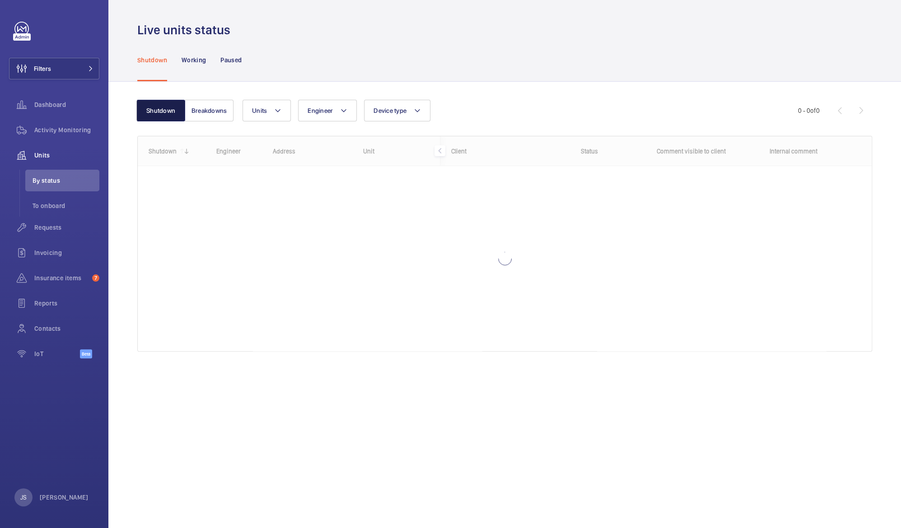
click at [156, 108] on button "Shutdown" at bounding box center [160, 111] width 49 height 22
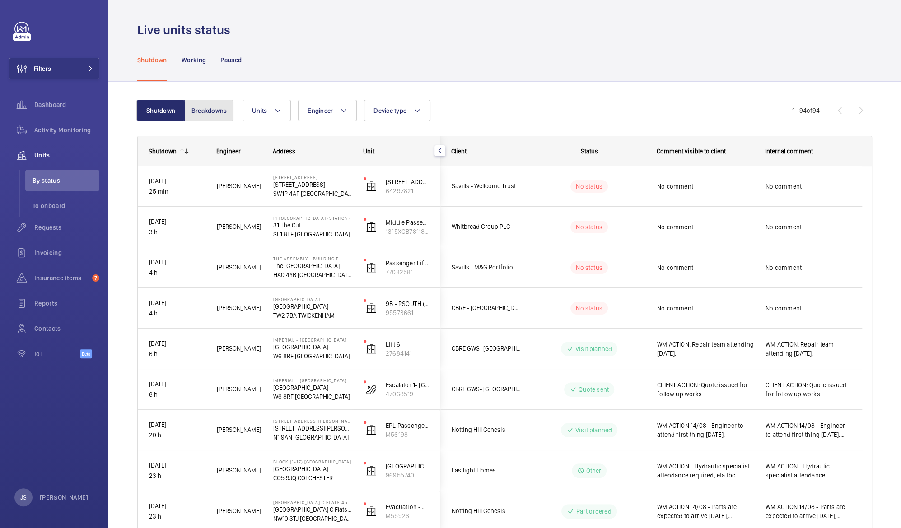
click at [202, 116] on button "Breakdowns" at bounding box center [209, 111] width 49 height 22
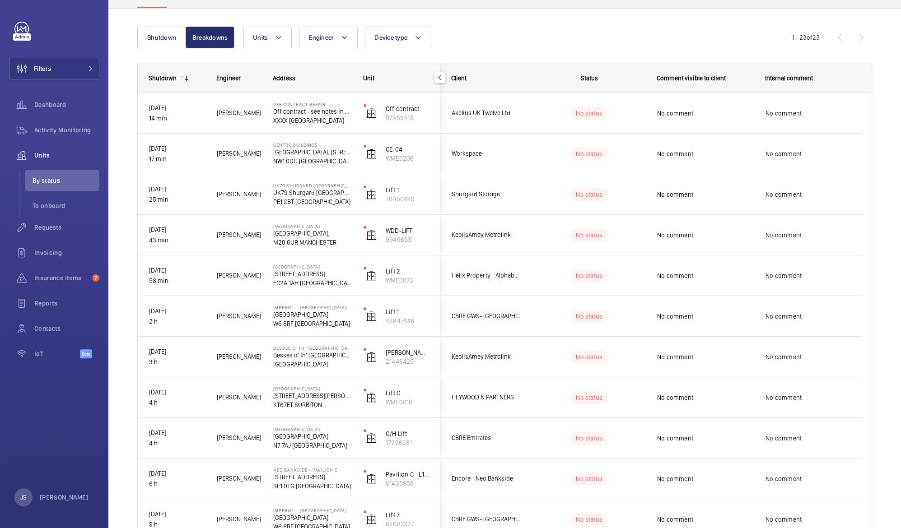
scroll to position [42, 0]
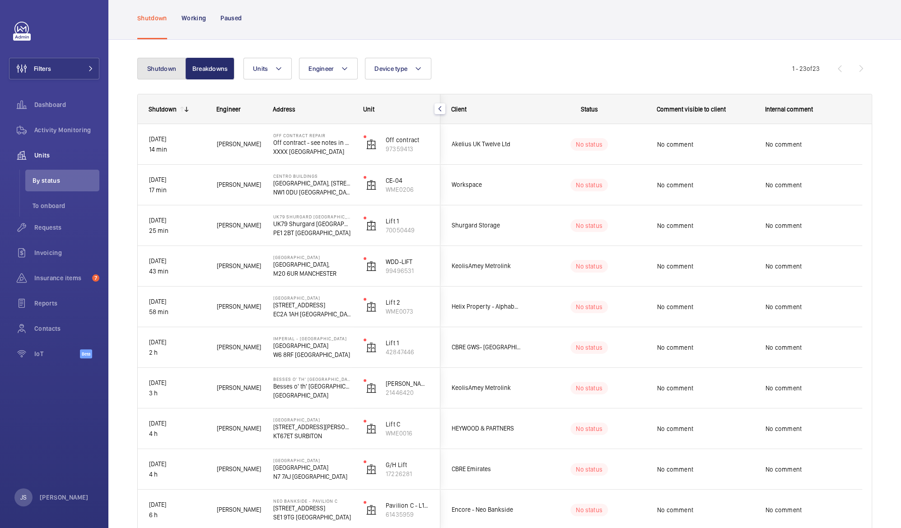
click at [159, 72] on button "Shutdown" at bounding box center [161, 69] width 49 height 22
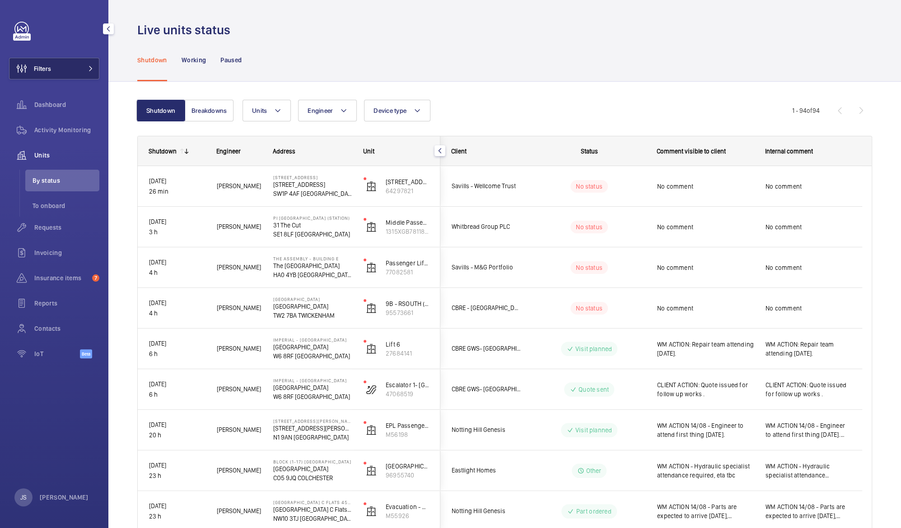
click at [78, 70] on button "Filters" at bounding box center [54, 69] width 90 height 22
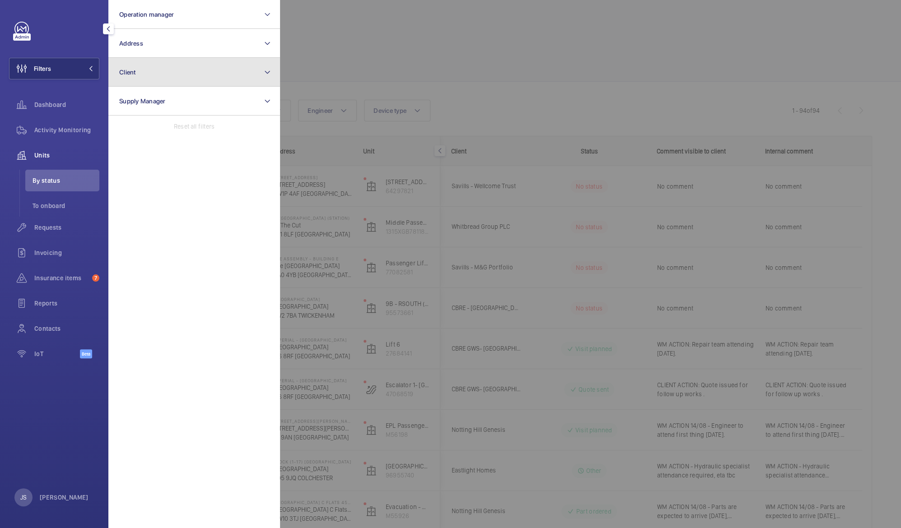
click at [170, 75] on button "Client" at bounding box center [194, 72] width 172 height 29
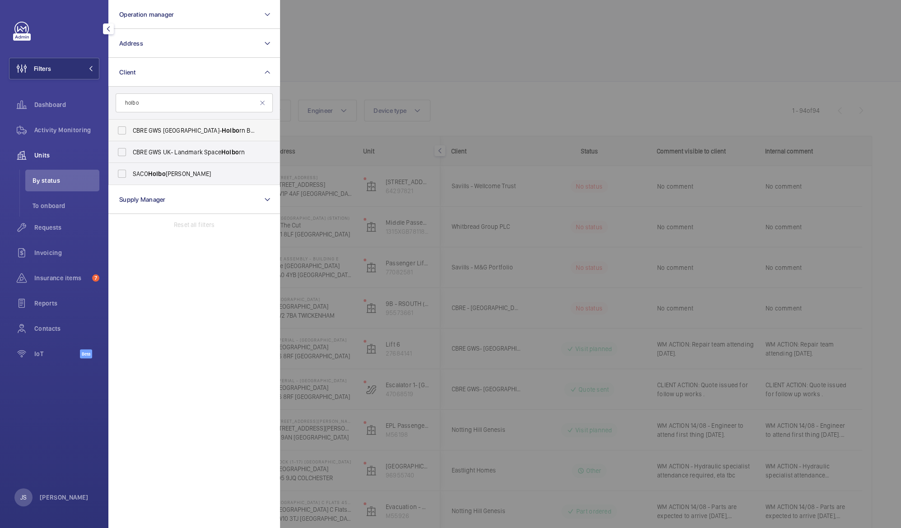
type input "holbo"
click at [222, 127] on span "Holbo" at bounding box center [231, 130] width 18 height 7
click at [131, 127] on input "CBRE GWS UK- [PERSON_NAME] Bars" at bounding box center [122, 130] width 18 height 18
checkbox input "true"
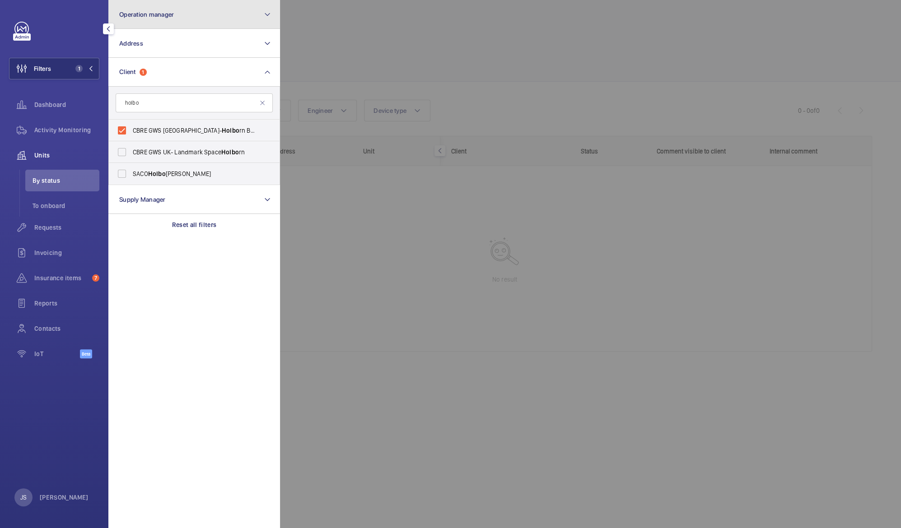
click at [161, 19] on button "Operation manager" at bounding box center [194, 14] width 172 height 29
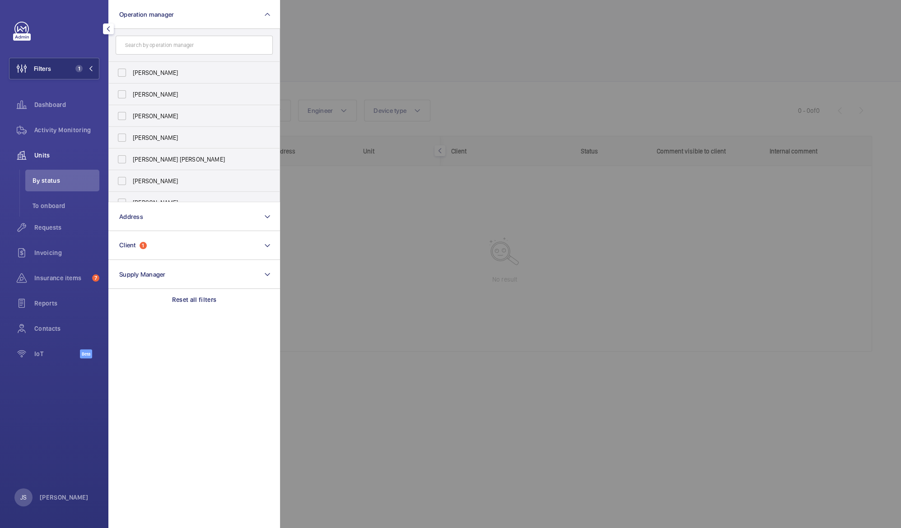
drag, startPoint x: 281, startPoint y: 83, endPoint x: 279, endPoint y: 95, distance: 12.3
click at [280, 95] on div at bounding box center [730, 264] width 901 height 528
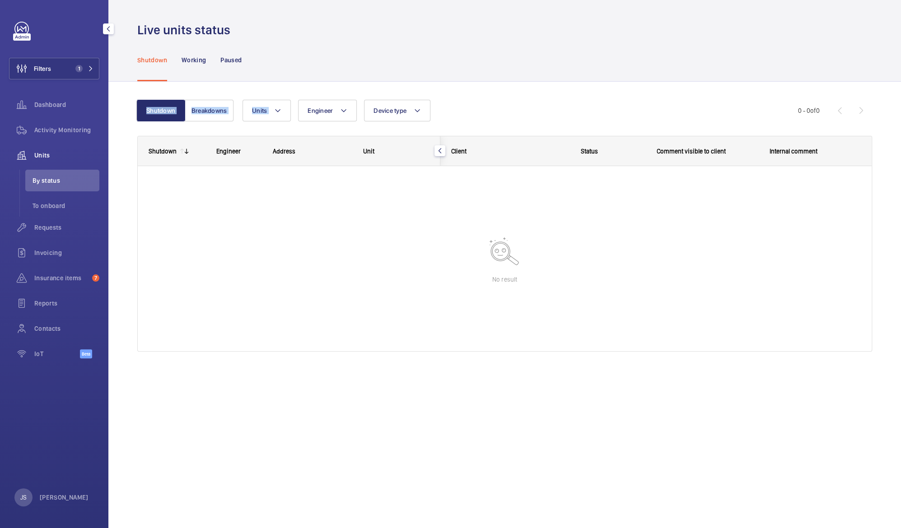
drag, startPoint x: 279, startPoint y: 95, endPoint x: 250, endPoint y: 45, distance: 58.3
click at [250, 45] on wm-front-tabs "Shutdown Working Paused Shutdown Breakdowns Units Engineer Device type More fil…" at bounding box center [504, 216] width 792 height 357
click at [81, 65] on button "Filters 1" at bounding box center [54, 69] width 90 height 22
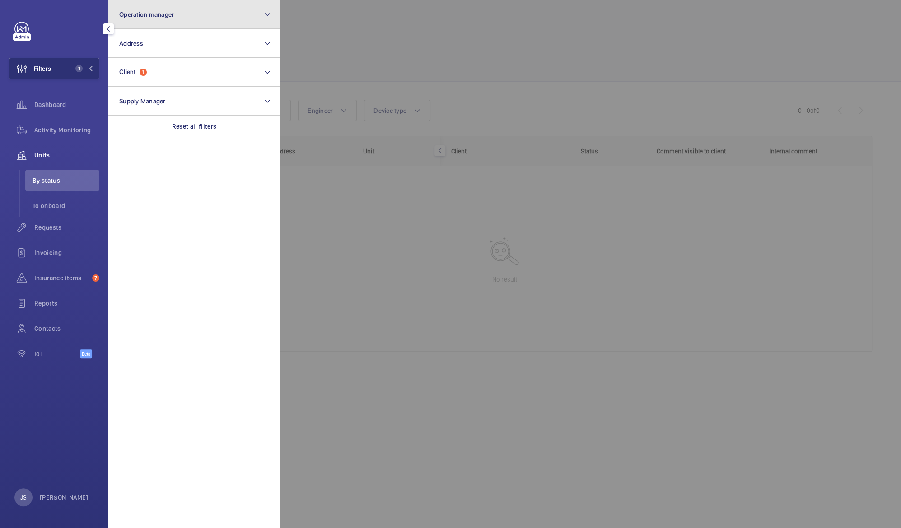
click at [218, 17] on button "Operation manager" at bounding box center [194, 14] width 172 height 29
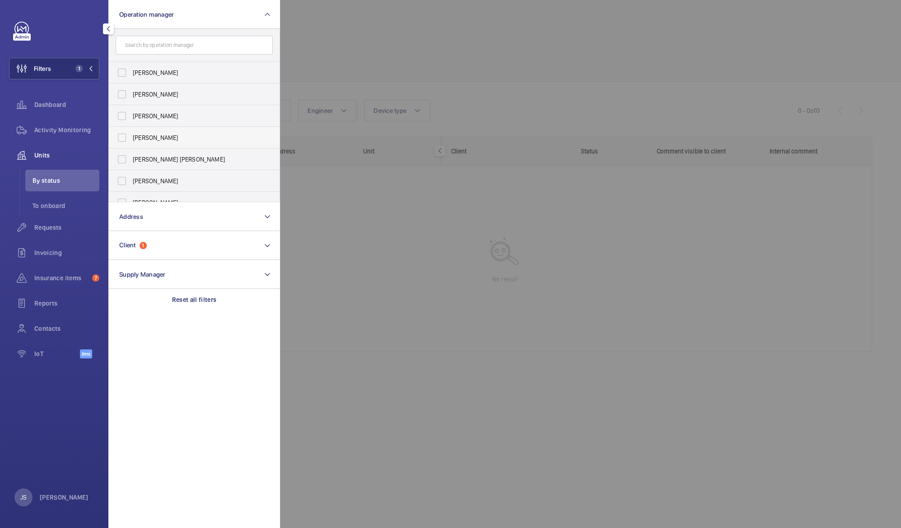
click at [158, 140] on span "[PERSON_NAME]" at bounding box center [195, 137] width 124 height 9
click at [131, 140] on input "[PERSON_NAME]" at bounding box center [122, 138] width 18 height 18
checkbox input "true"
click at [495, 61] on div at bounding box center [730, 264] width 901 height 528
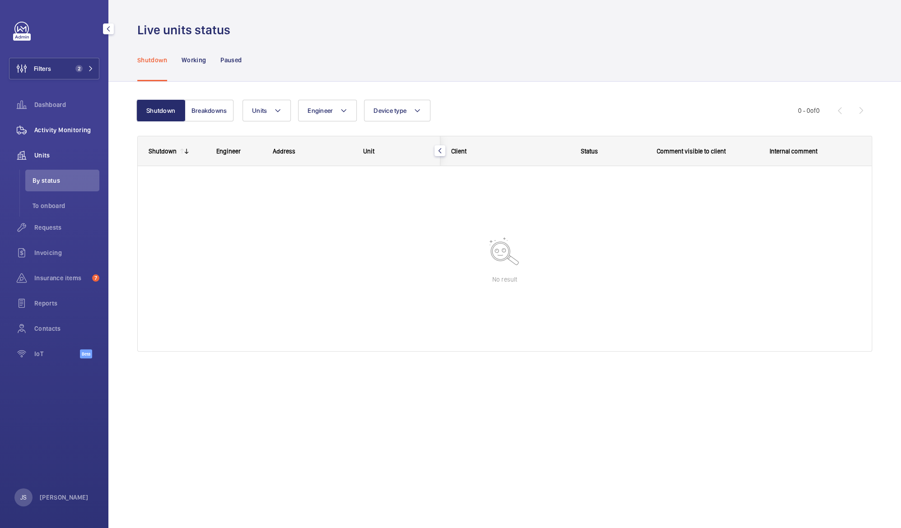
click at [69, 127] on span "Activity Monitoring" at bounding box center [66, 130] width 65 height 9
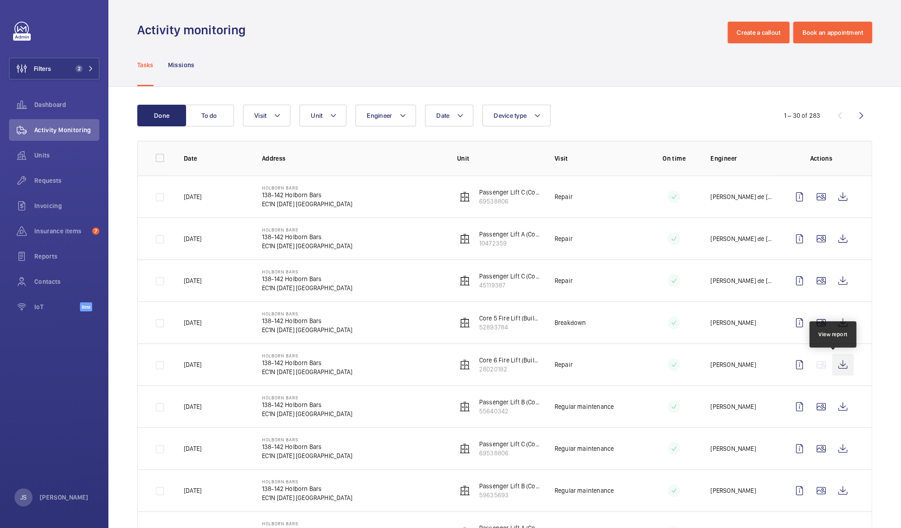
click at [836, 367] on wm-front-icon-button at bounding box center [843, 365] width 22 height 22
click at [61, 76] on button "Filters 2" at bounding box center [54, 69] width 90 height 22
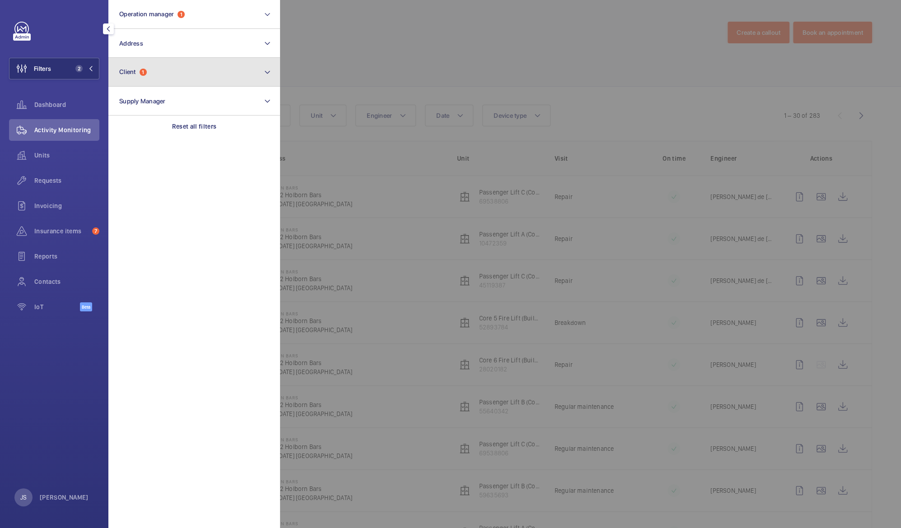
click at [172, 72] on button "Client 1" at bounding box center [194, 72] width 172 height 29
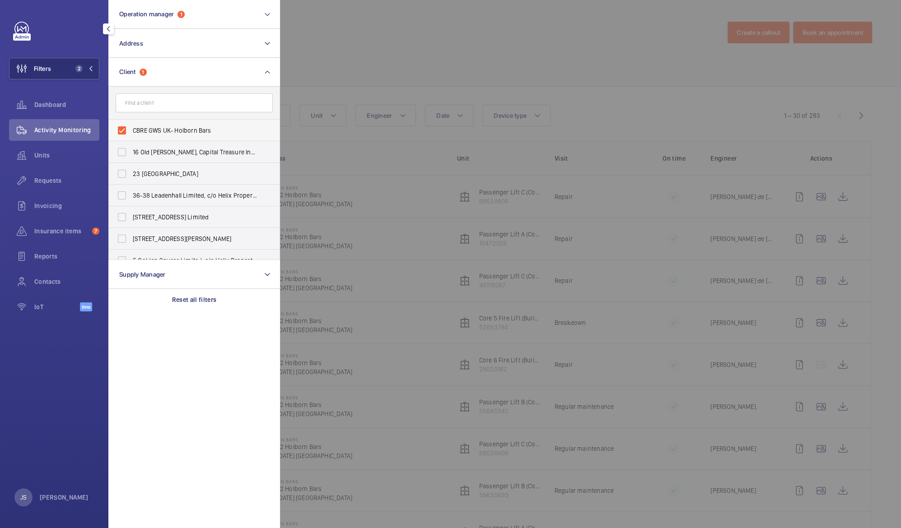
click at [154, 127] on span "CBRE GWS UK- Holborn Bars" at bounding box center [195, 130] width 124 height 9
click at [131, 127] on input "CBRE GWS UK- Holborn Bars" at bounding box center [122, 130] width 18 height 18
checkbox input "false"
click at [377, 49] on div at bounding box center [730, 264] width 901 height 528
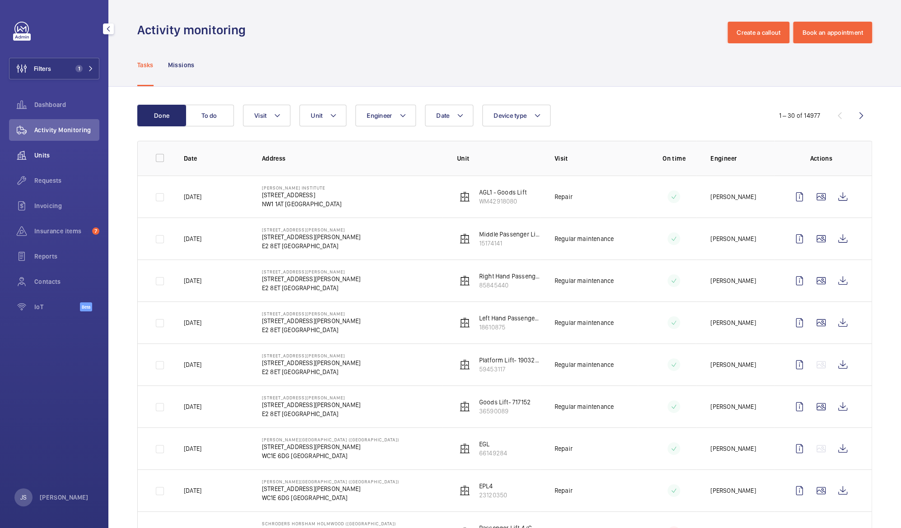
click at [52, 153] on span "Units" at bounding box center [66, 155] width 65 height 9
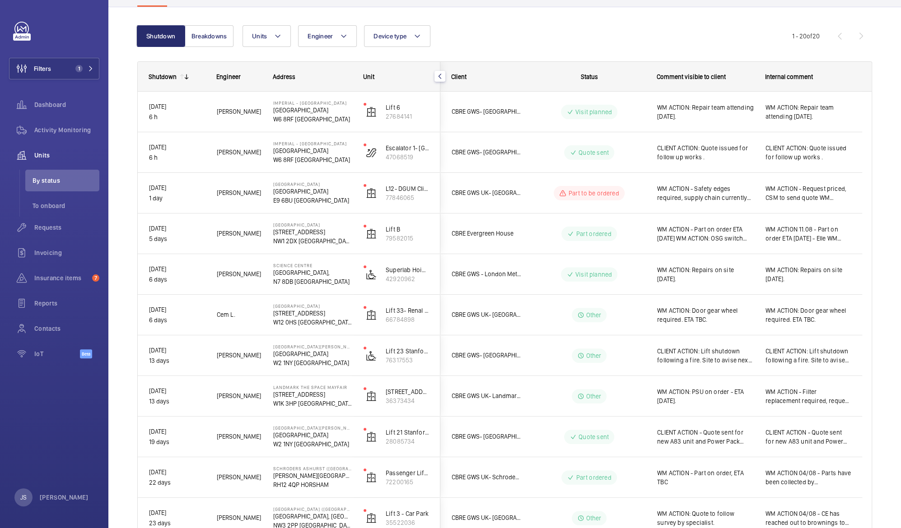
scroll to position [65, 0]
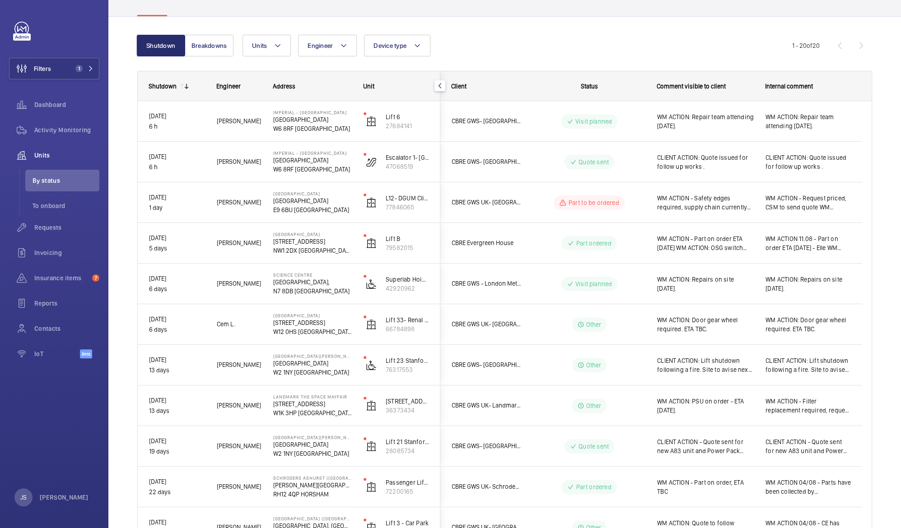
click at [573, 206] on p "Part to be ordered" at bounding box center [593, 202] width 51 height 9
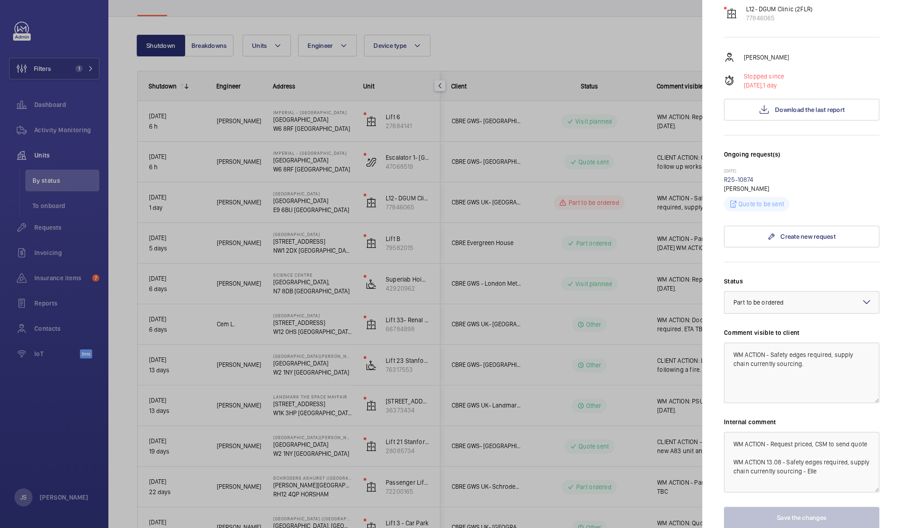
scroll to position [172, 0]
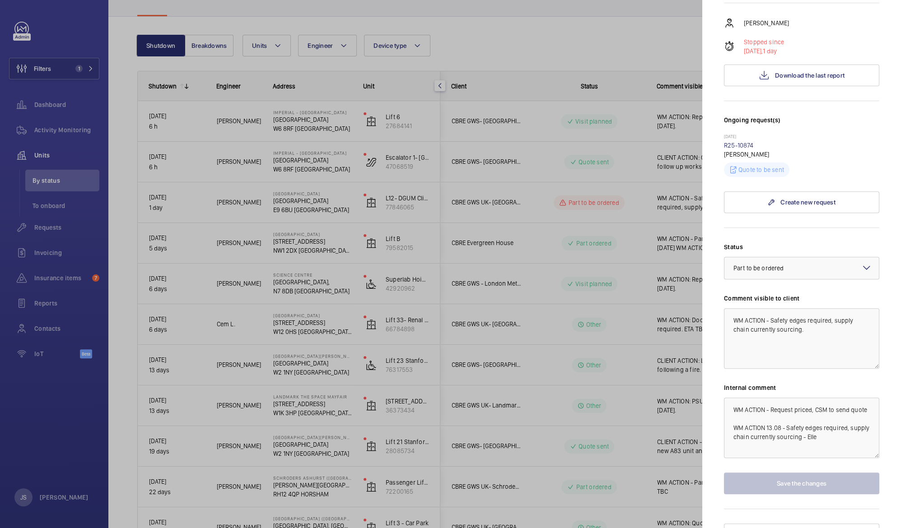
click at [512, 232] on div at bounding box center [450, 264] width 901 height 528
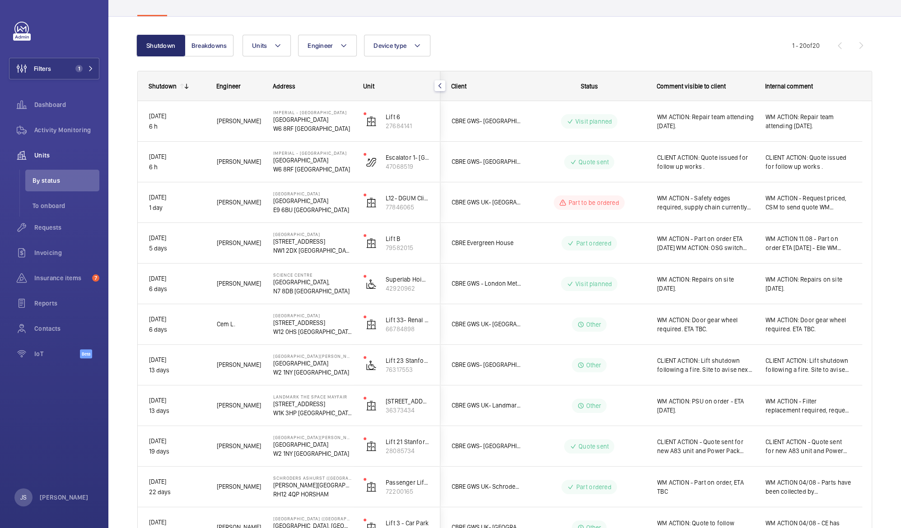
click at [586, 248] on div "Part ordered" at bounding box center [588, 243] width 55 height 14
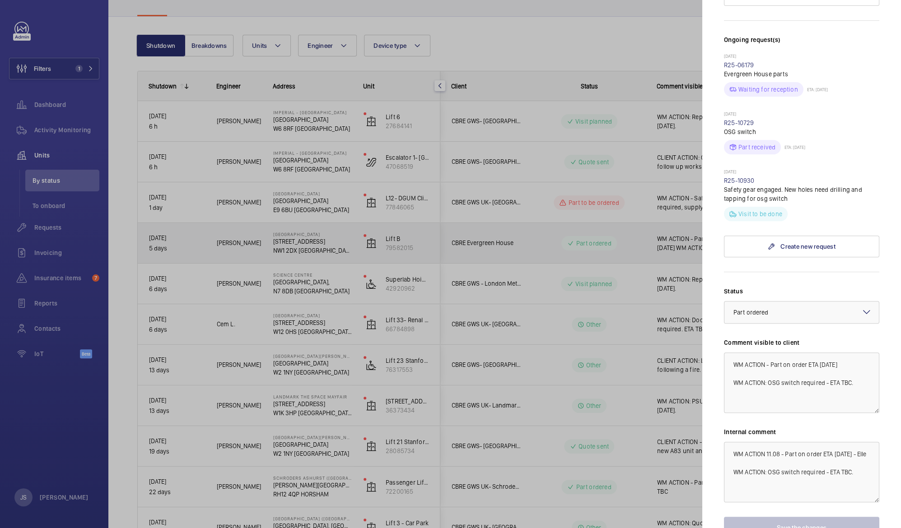
scroll to position [248, 0]
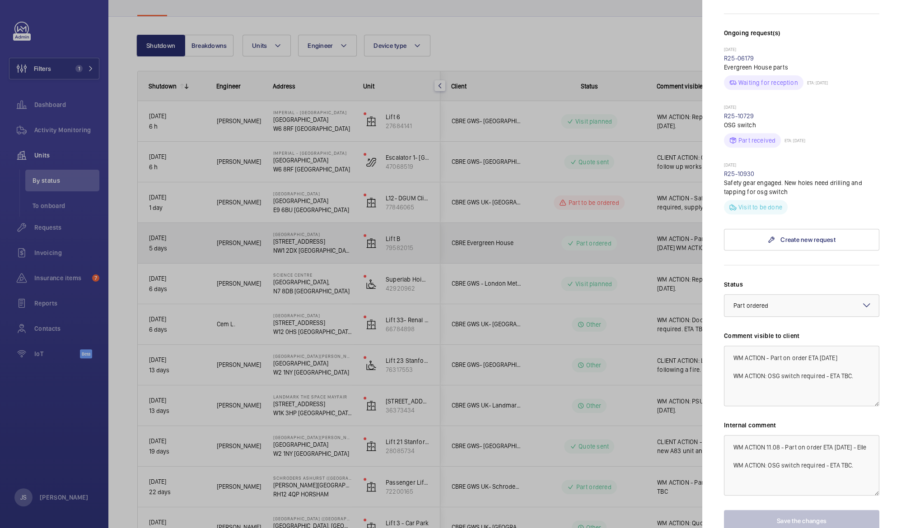
click at [585, 286] on div at bounding box center [450, 264] width 901 height 528
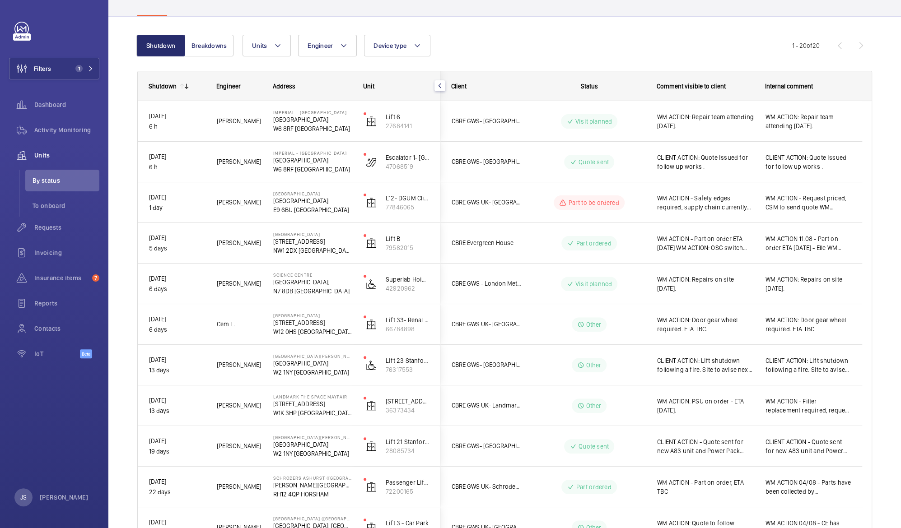
click at [584, 289] on div "Visit planned" at bounding box center [589, 284] width 56 height 14
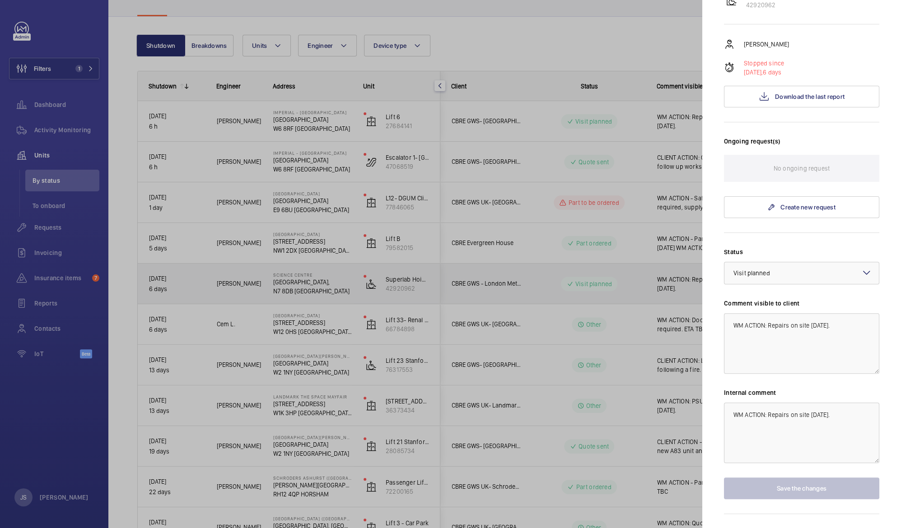
scroll to position [145, 0]
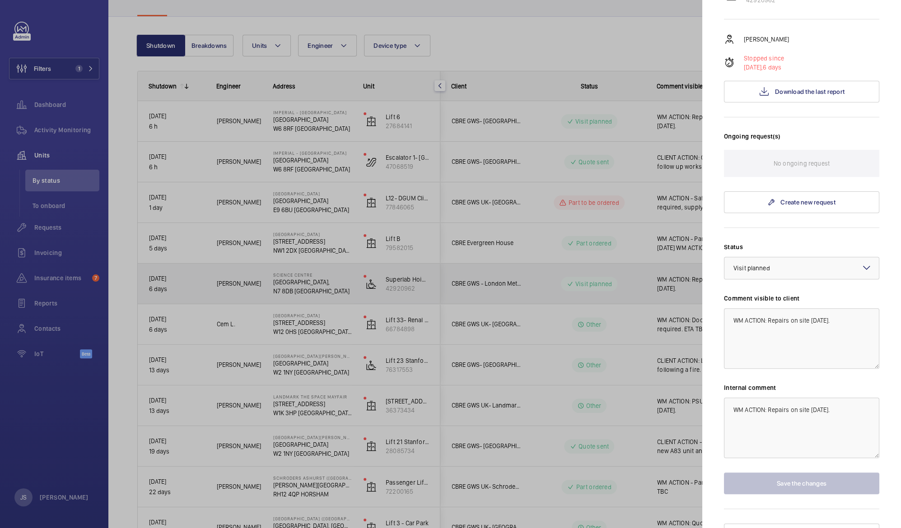
click at [580, 324] on div at bounding box center [450, 264] width 901 height 528
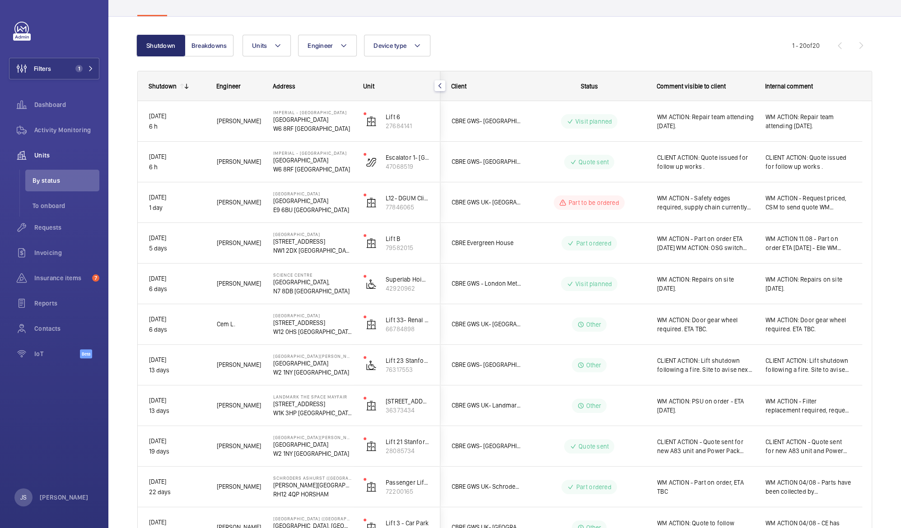
click at [584, 331] on wm-front-pills "Other" at bounding box center [589, 324] width 35 height 14
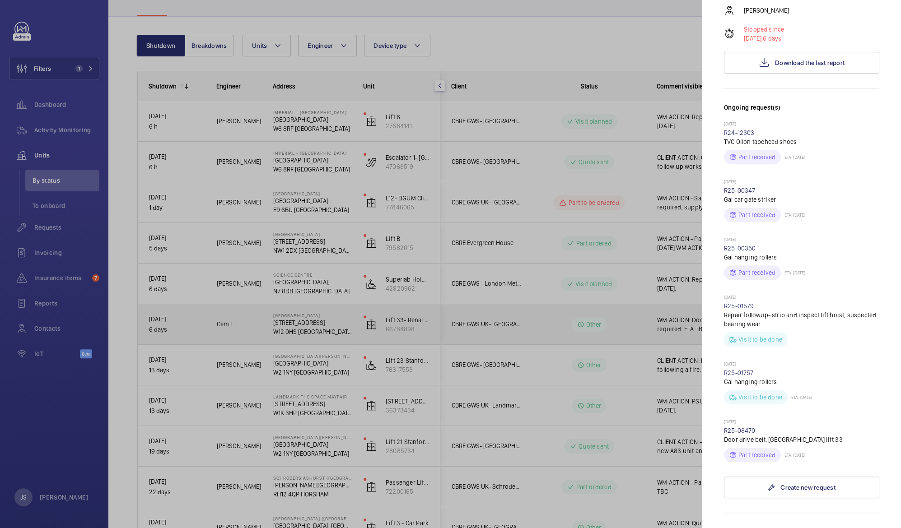
scroll to position [420, 0]
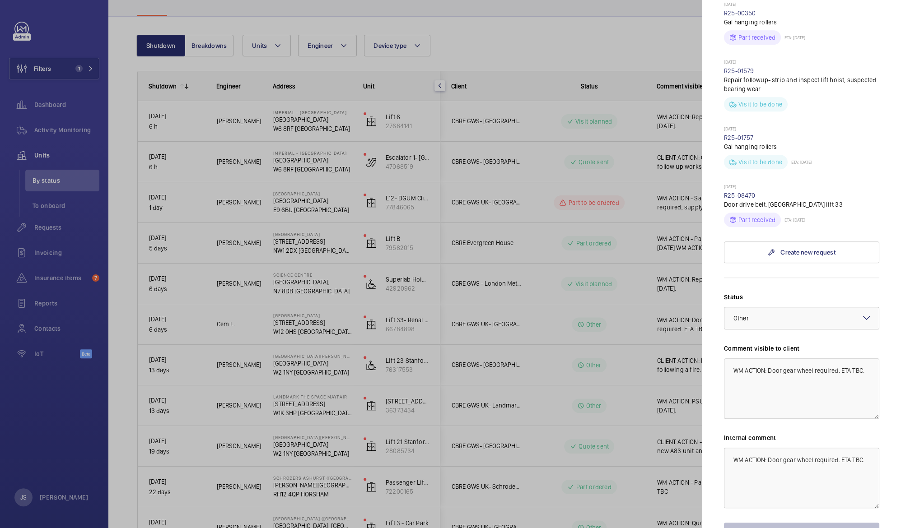
click at [871, 509] on mat-sidenav "Stopped unit [GEOGRAPHIC_DATA] [STREET_ADDRESS]- [GEOGRAPHIC_DATA] ([GEOGRAPHIC…" at bounding box center [801, 264] width 199 height 528
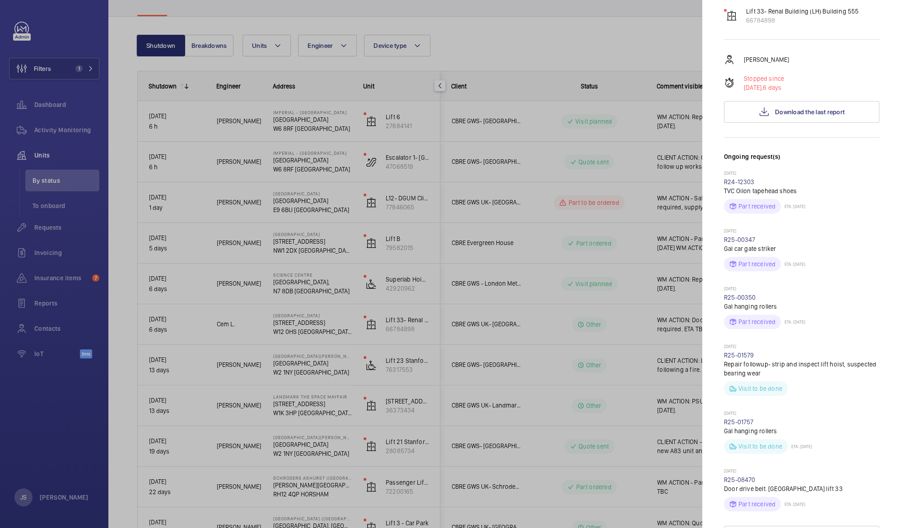
scroll to position [480, 0]
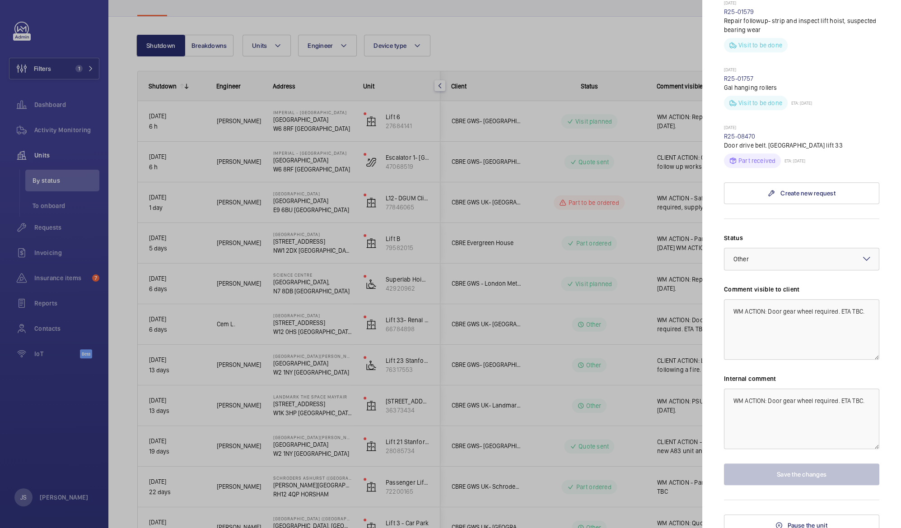
click at [583, 368] on div at bounding box center [450, 264] width 901 height 528
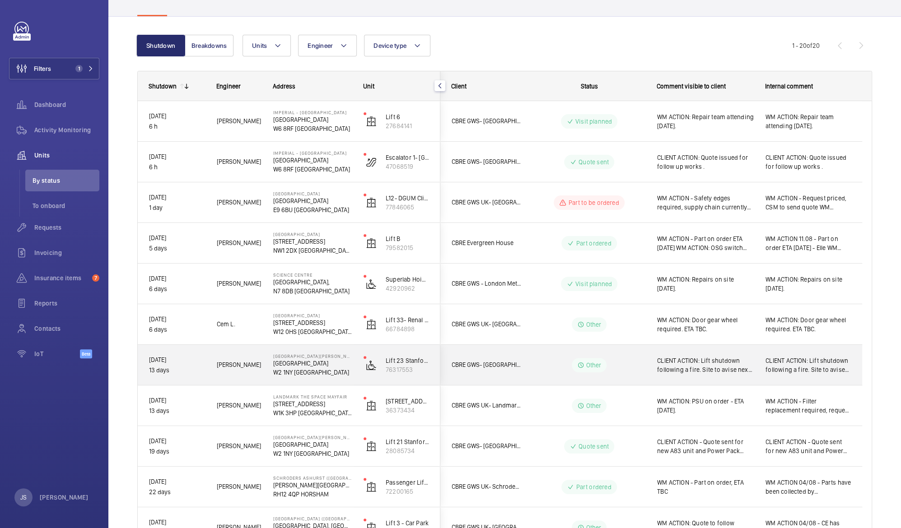
click at [583, 368] on mat-icon at bounding box center [580, 365] width 7 height 11
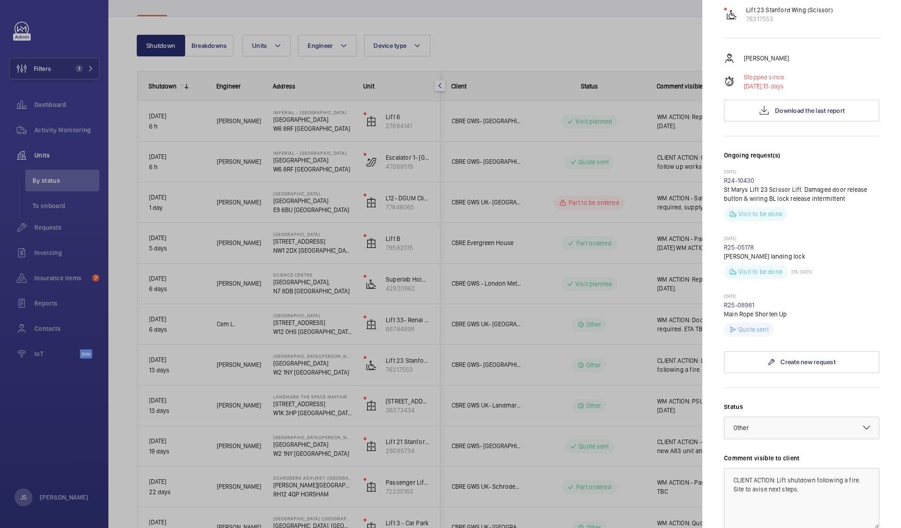
scroll to position [297, 0]
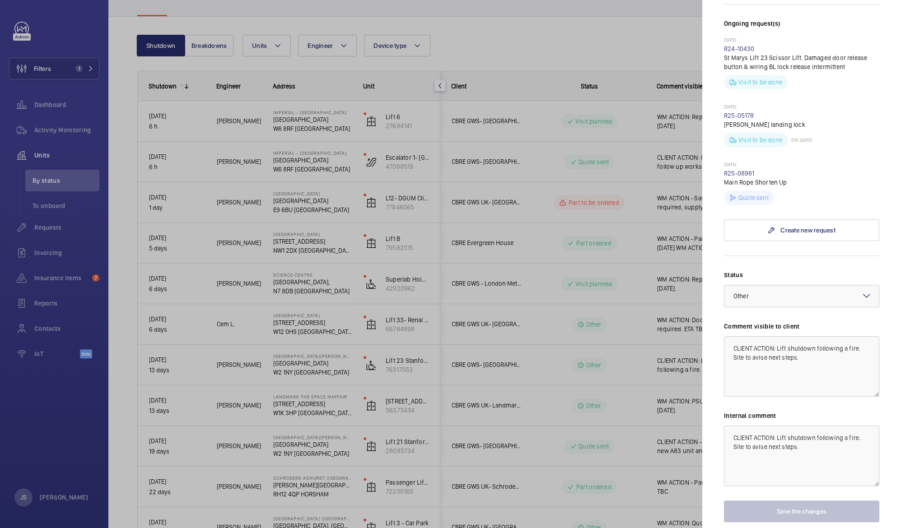
click at [580, 408] on div at bounding box center [450, 264] width 901 height 528
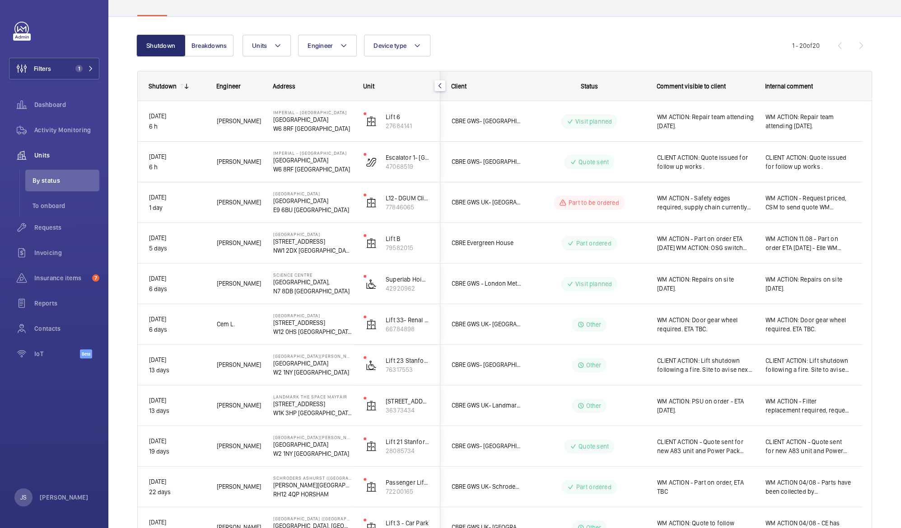
click at [584, 413] on div "Other" at bounding box center [583, 406] width 123 height 33
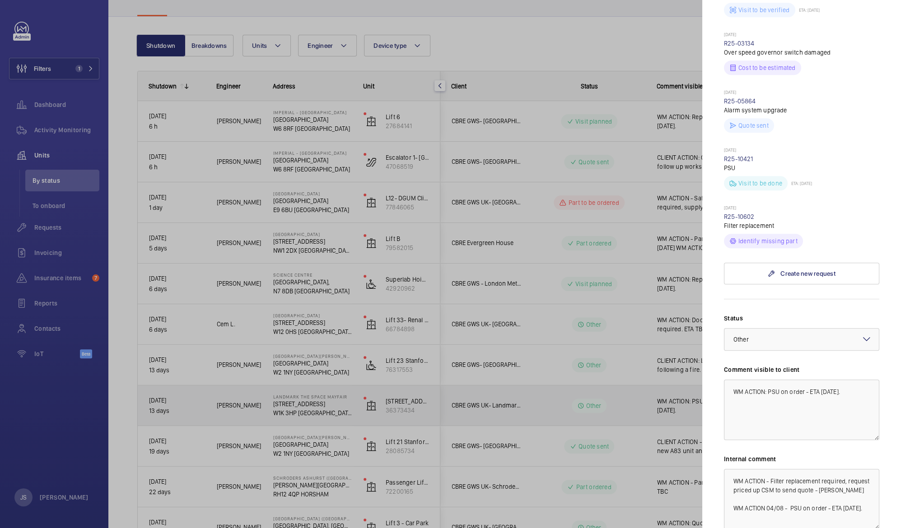
scroll to position [420, 0]
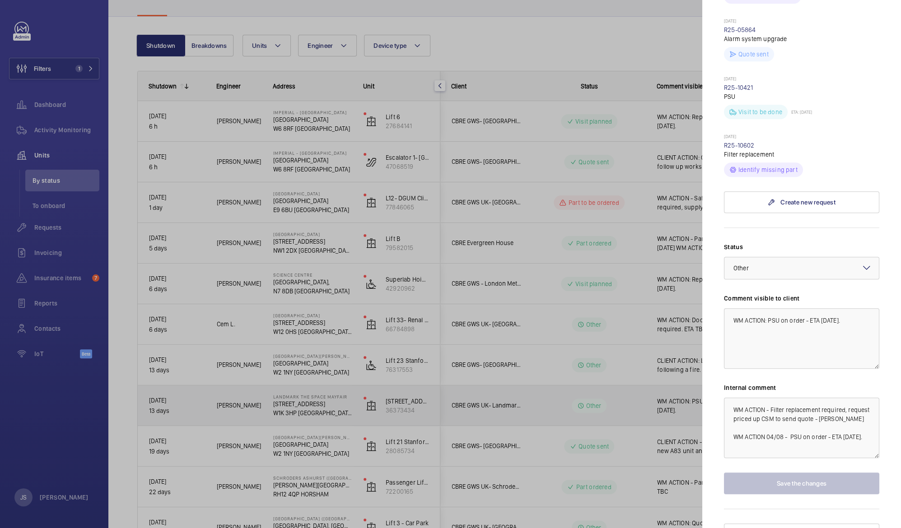
click at [582, 456] on div at bounding box center [450, 264] width 901 height 528
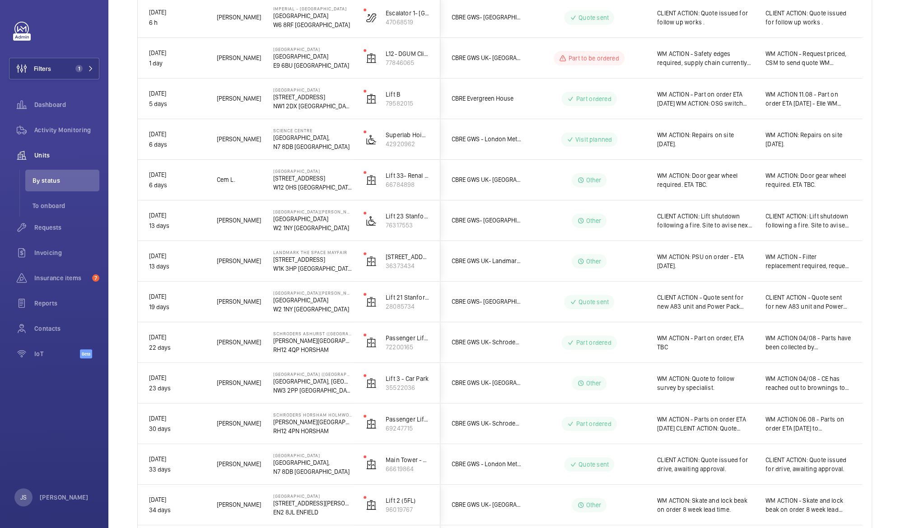
scroll to position [220, 0]
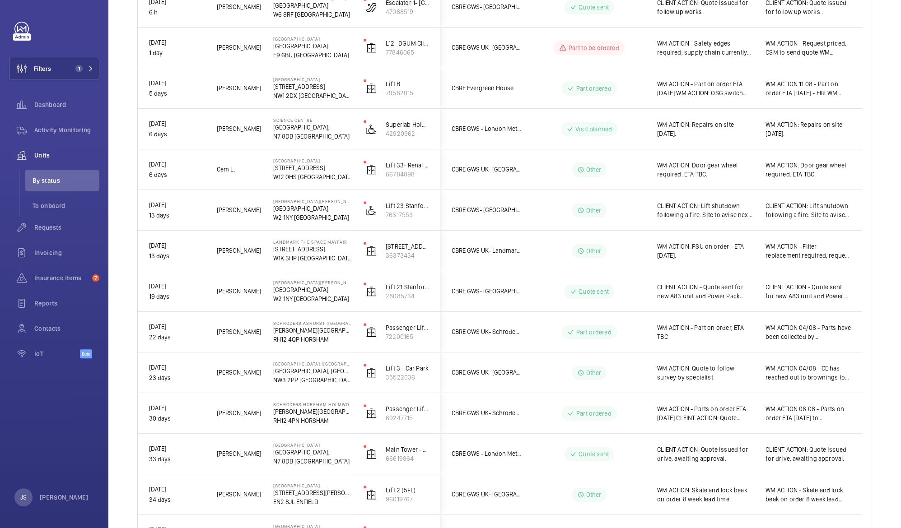
click at [586, 292] on p "Quote sent" at bounding box center [593, 291] width 30 height 9
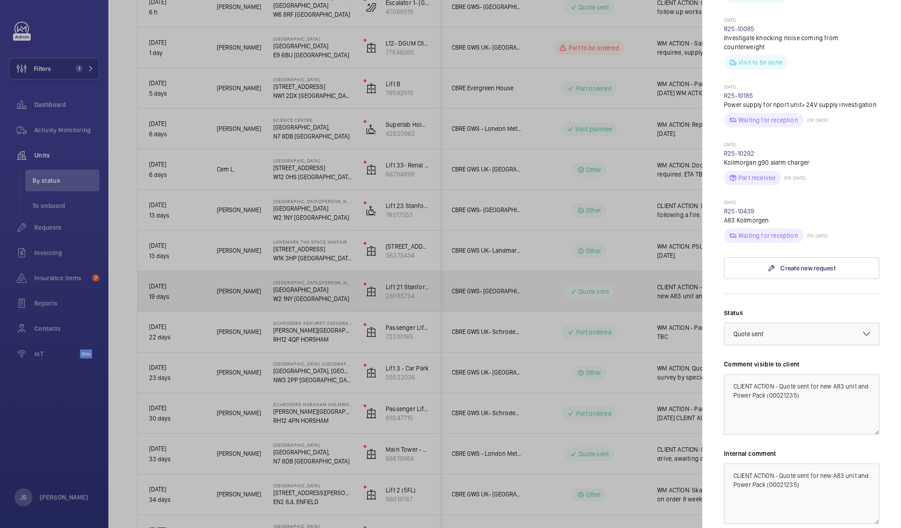
scroll to position [376, 0]
click at [581, 332] on div at bounding box center [450, 264] width 901 height 528
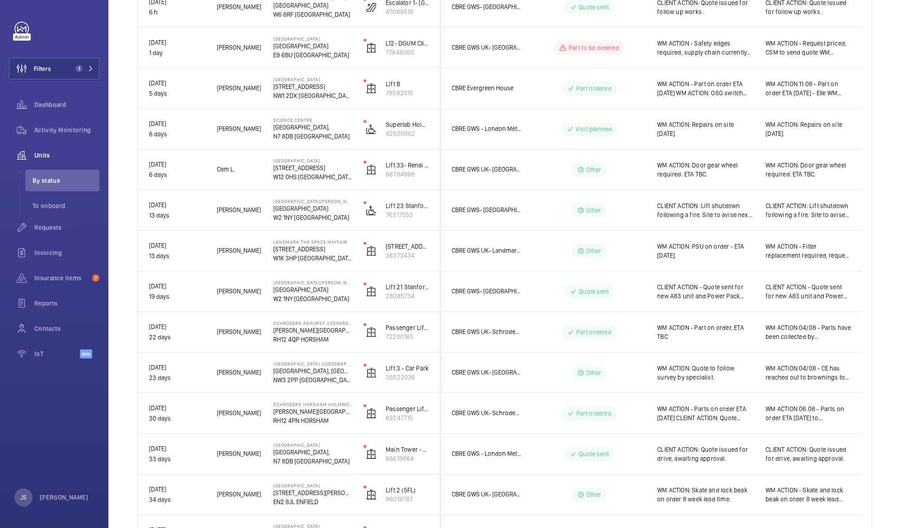
scroll to position [0, 0]
click at [587, 340] on div "Part ordered" at bounding box center [583, 332] width 123 height 33
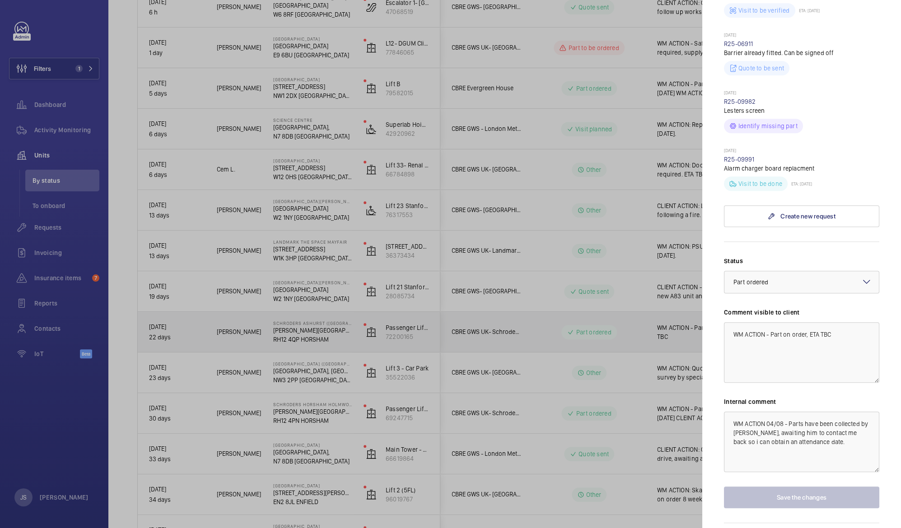
scroll to position [379, 0]
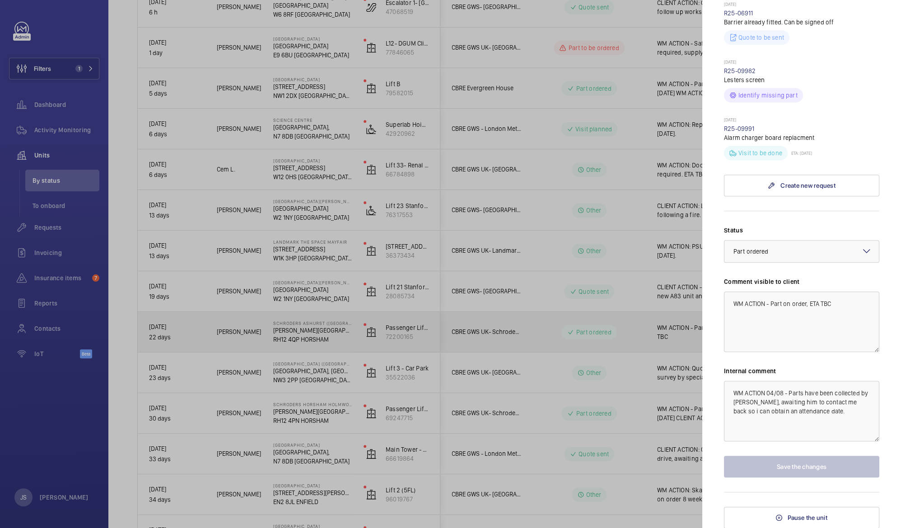
click at [585, 373] on div at bounding box center [450, 264] width 901 height 528
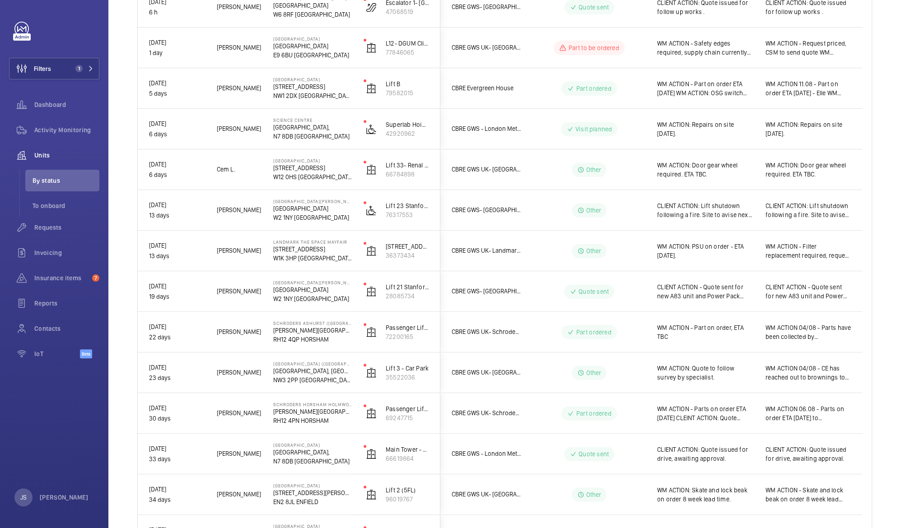
click at [574, 458] on mat-icon at bounding box center [572, 454] width 7 height 11
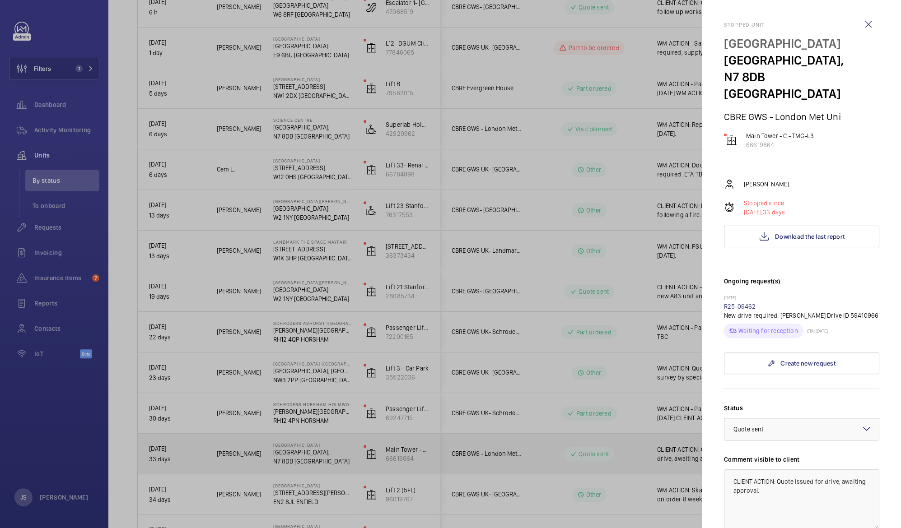
click at [581, 495] on div at bounding box center [450, 264] width 901 height 528
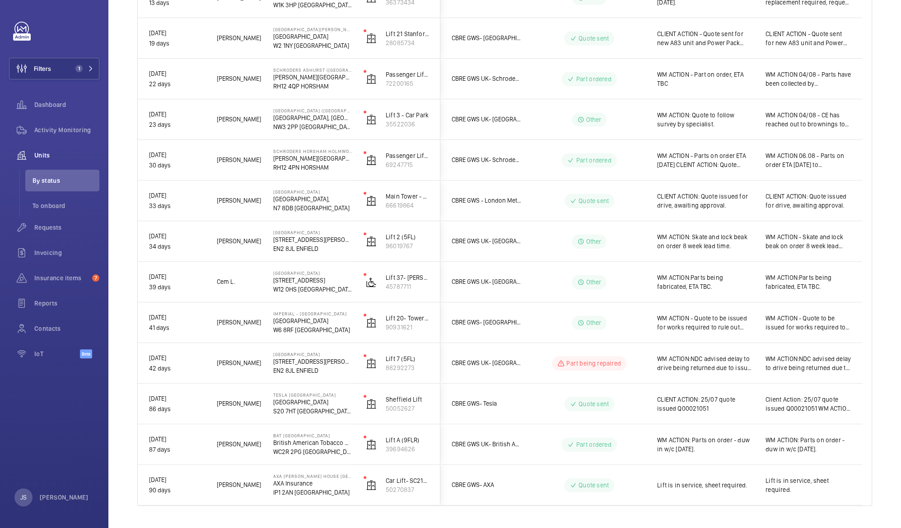
scroll to position [494, 0]
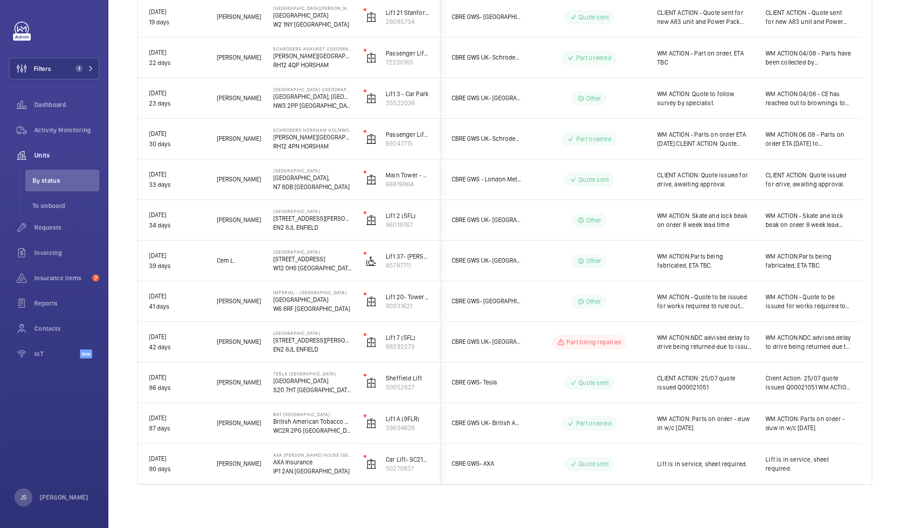
click at [579, 476] on div "Quote sent" at bounding box center [583, 464] width 123 height 33
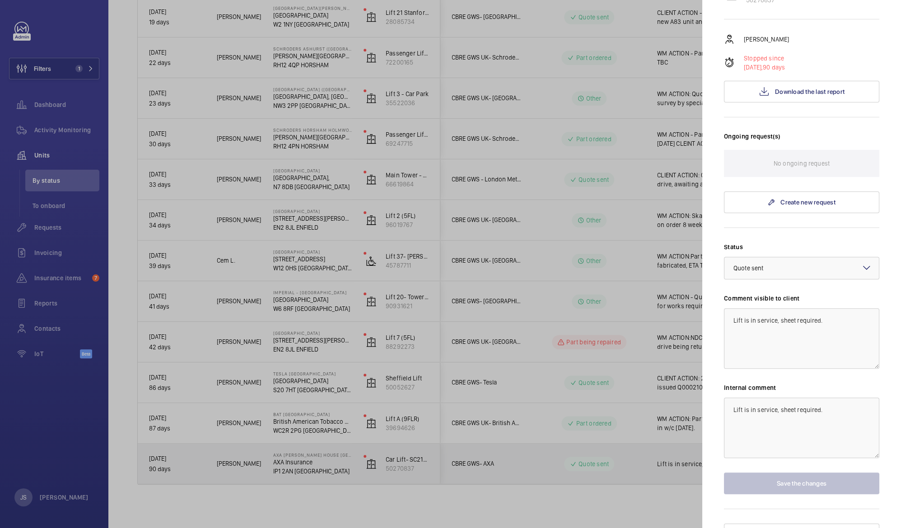
scroll to position [0, 0]
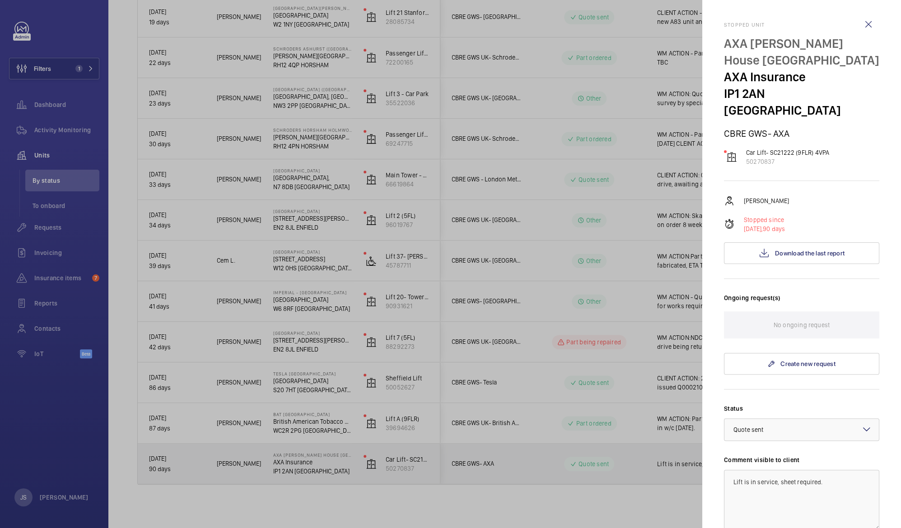
click at [585, 470] on div at bounding box center [450, 264] width 901 height 528
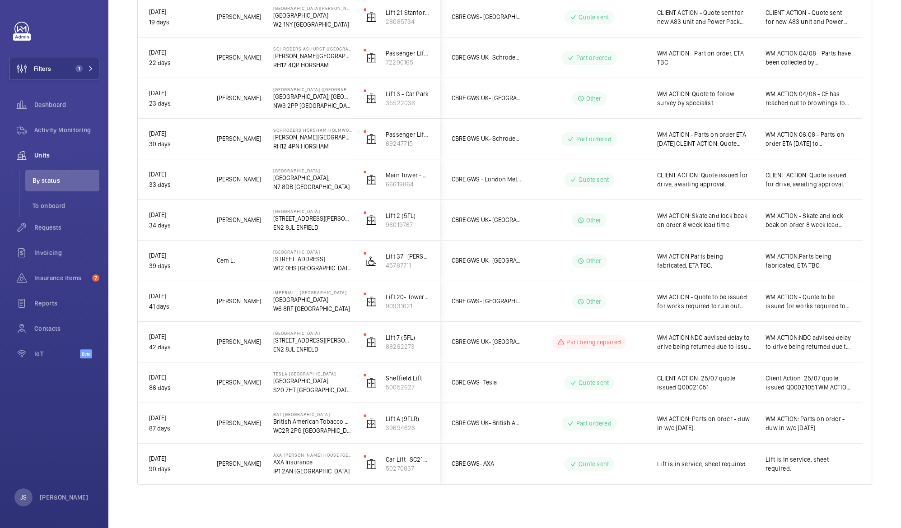
click at [586, 429] on div "Part ordered" at bounding box center [588, 423] width 55 height 14
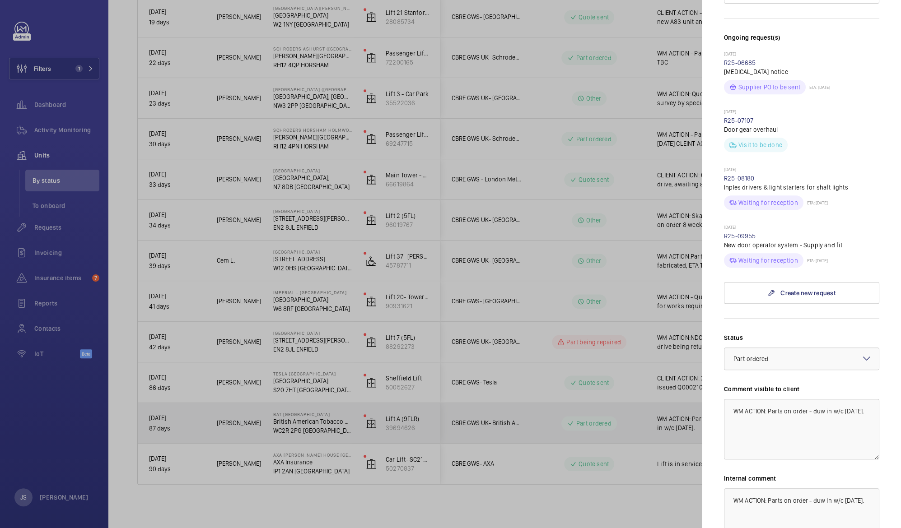
scroll to position [363, 0]
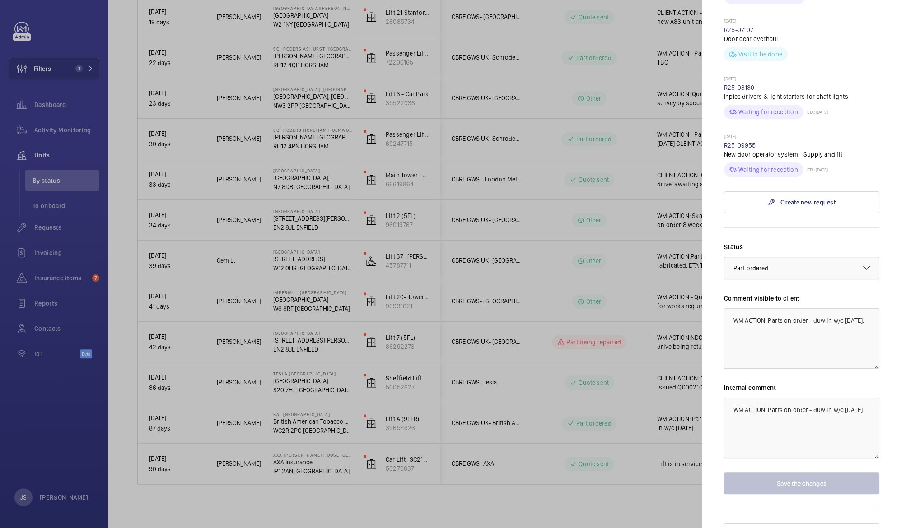
click at [472, 266] on div at bounding box center [450, 264] width 901 height 528
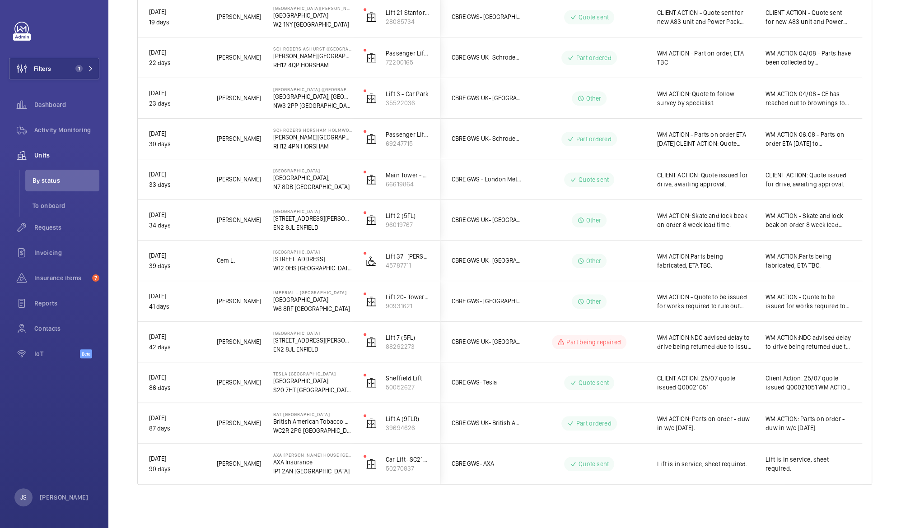
scroll to position [0, 0]
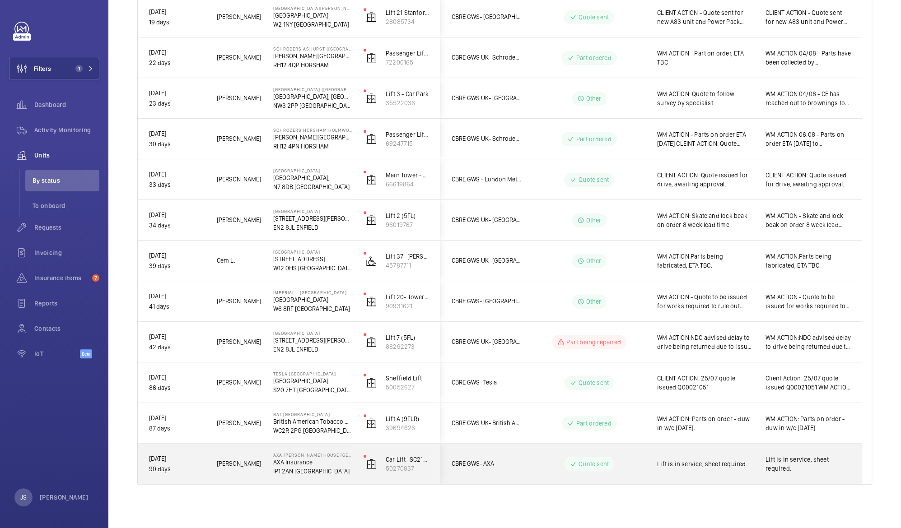
click at [731, 466] on span "Lift is in service, sheet required." at bounding box center [705, 464] width 97 height 9
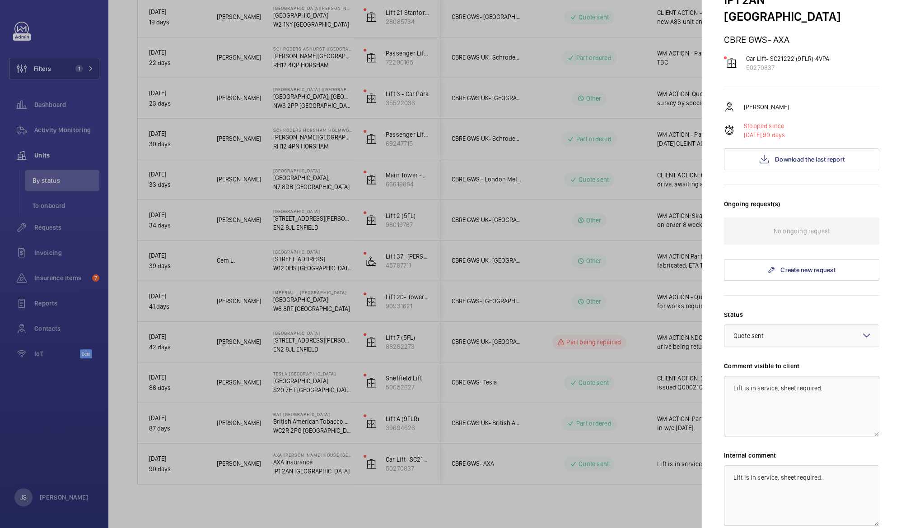
scroll to position [110, 0]
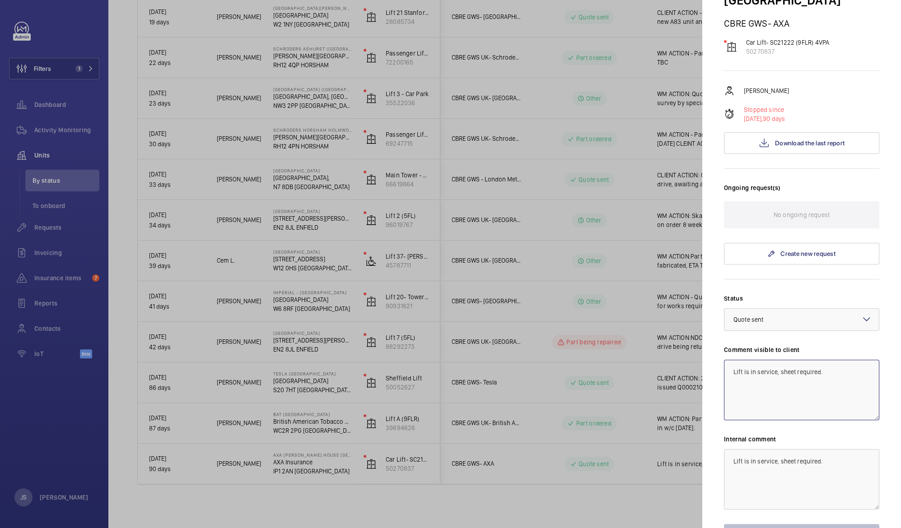
drag, startPoint x: 843, startPoint y: 351, endPoint x: 619, endPoint y: 350, distance: 223.5
click at [619, 350] on mat-sidenav-container "Filters 1 Dashboard Activity Monitoring Units By status To onboard Requests Inv…" at bounding box center [450, 264] width 901 height 528
type textarea "W"
drag, startPoint x: 729, startPoint y: 353, endPoint x: 875, endPoint y: 372, distance: 147.1
click at [875, 372] on mat-sidenav "Stopped unit AXA [PERSON_NAME] House Ipswich AXA Insurance IP1 2AN IPSWICH CBRE…" at bounding box center [801, 264] width 199 height 528
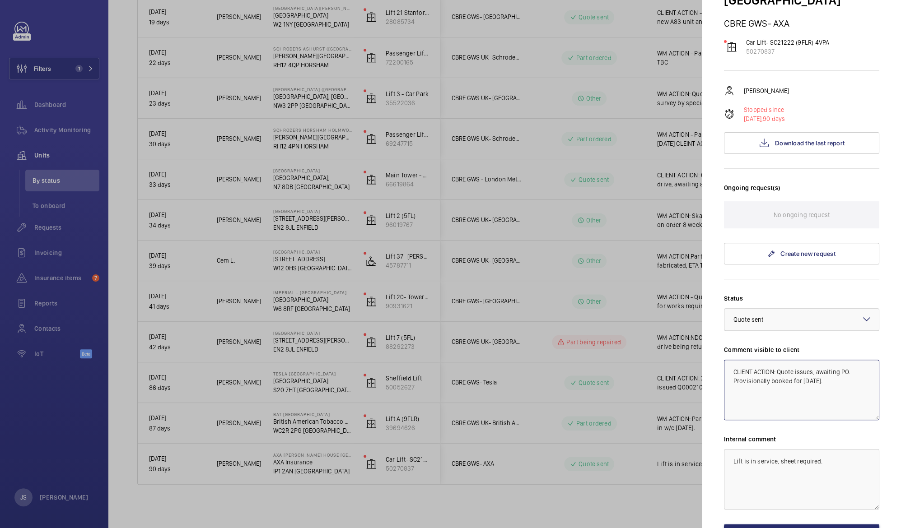
type textarea "CLIENT ACTION: Quote issues, awaiting PO. Provisionally booked for [DATE]."
click at [809, 449] on textarea "Lift is in service, sheet required." at bounding box center [801, 479] width 155 height 61
paste textarea "CLIENT ACTION: Quote issues, awaiting PO. Provisionally booked for [DATE]"
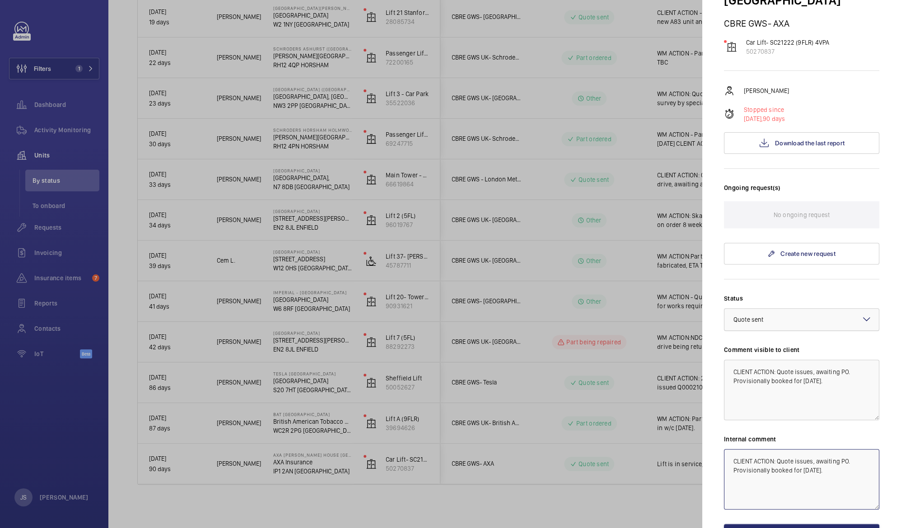
click at [806, 309] on div at bounding box center [801, 320] width 154 height 22
click at [802, 425] on span "Other" at bounding box center [801, 429] width 136 height 9
click at [805, 309] on div at bounding box center [801, 320] width 154 height 22
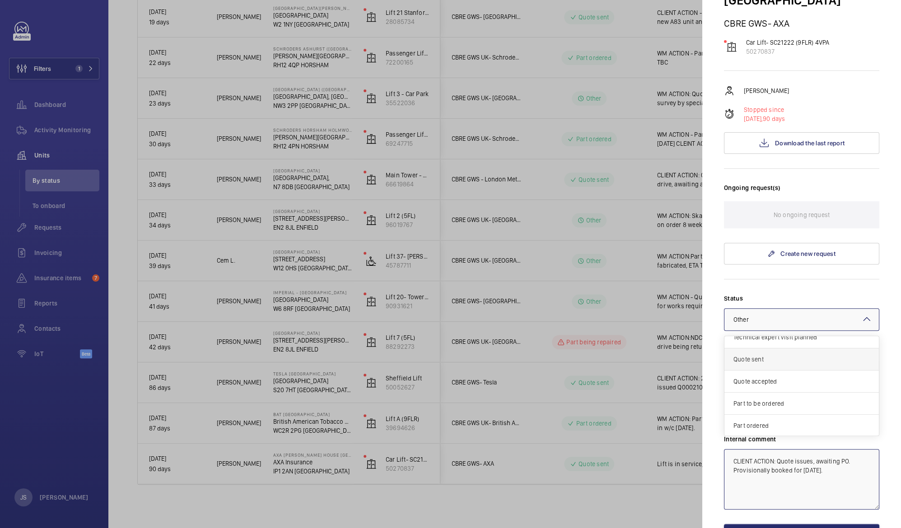
click at [837, 355] on span "Quote sent" at bounding box center [801, 359] width 136 height 9
type textarea "CLIENT ACTION: Quote issues, awaiting PO. Provisionally booked for [DATE]."
click at [800, 524] on button "Save the changes" at bounding box center [801, 535] width 155 height 22
